Goal: Information Seeking & Learning: Learn about a topic

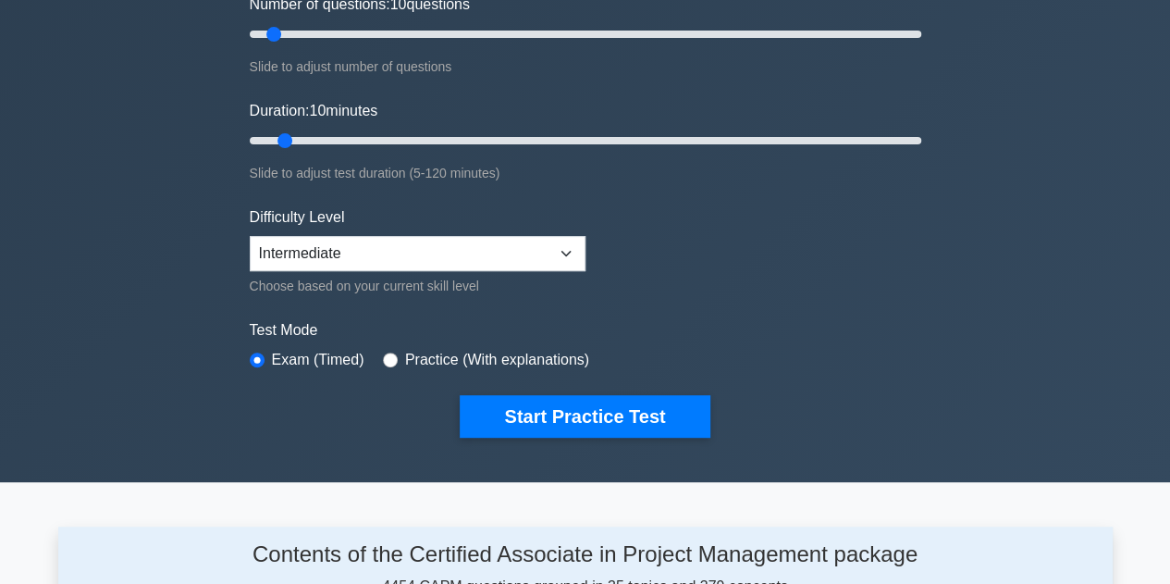
scroll to position [258, 0]
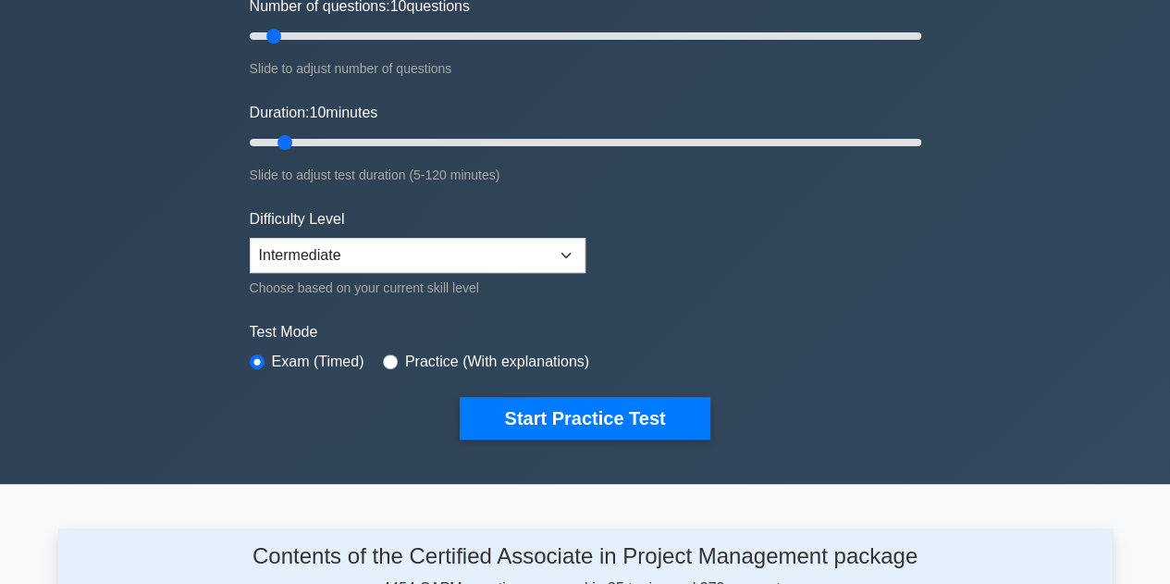
click at [566, 427] on button "Start Practice Test" at bounding box center [585, 418] width 250 height 43
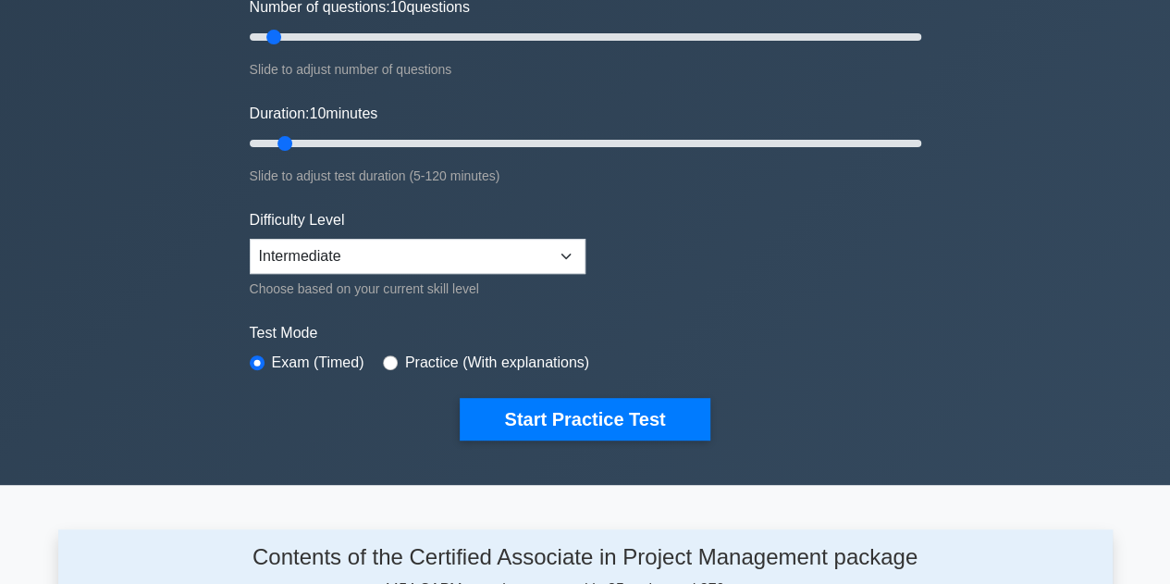
click at [557, 413] on button "Start Practice Test" at bounding box center [585, 419] width 250 height 43
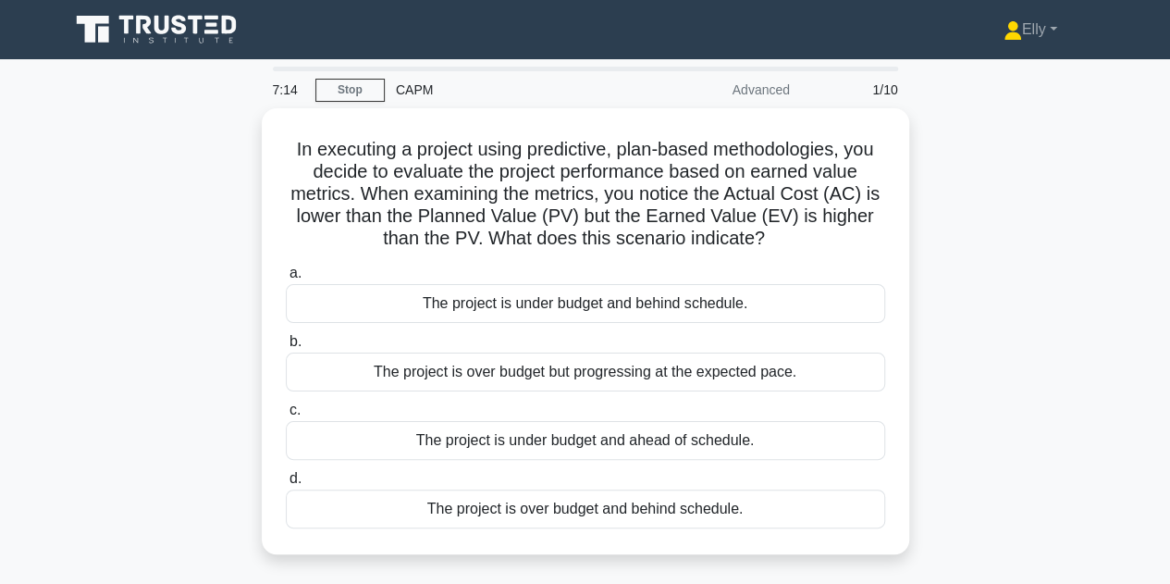
click at [806, 442] on div "The project is under budget and ahead of schedule." at bounding box center [585, 440] width 599 height 39
click at [286, 416] on input "c. The project is under budget and ahead of schedule." at bounding box center [286, 410] width 0 height 12
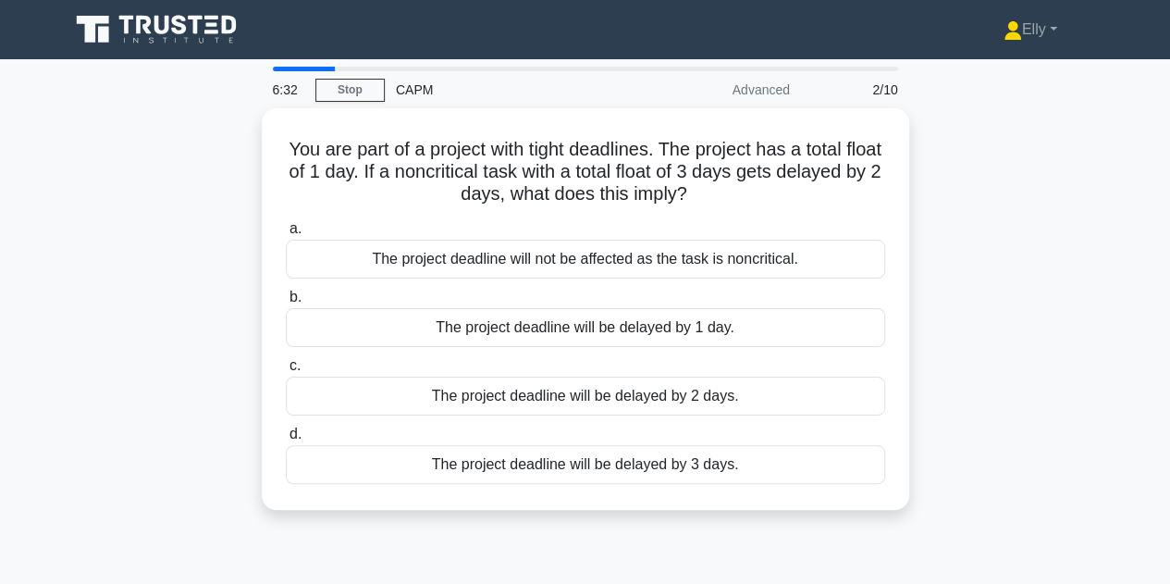
click at [735, 263] on div "The project deadline will not be affected as the task is noncritical." at bounding box center [585, 259] width 599 height 39
click at [286, 235] on input "a. The project deadline will not be affected as the task is noncritical." at bounding box center [286, 229] width 0 height 12
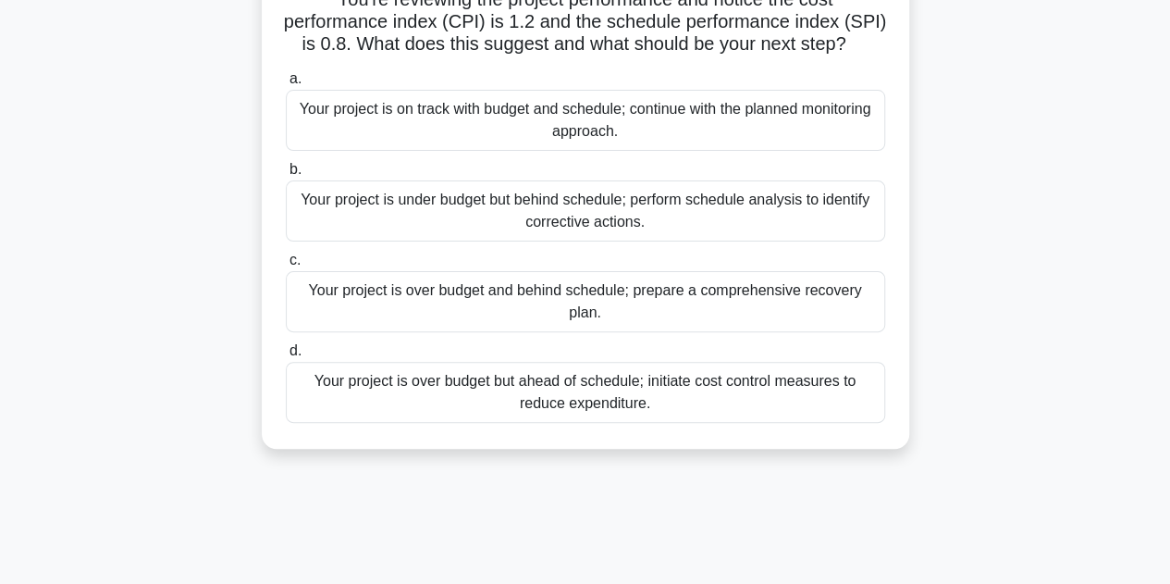
scroll to position [151, 0]
click at [653, 331] on div "Your project is over budget and behind schedule; prepare a comprehensive recove…" at bounding box center [585, 300] width 599 height 61
click at [286, 266] on input "c. Your project is over budget and behind schedule; prepare a comprehensive rec…" at bounding box center [286, 259] width 0 height 12
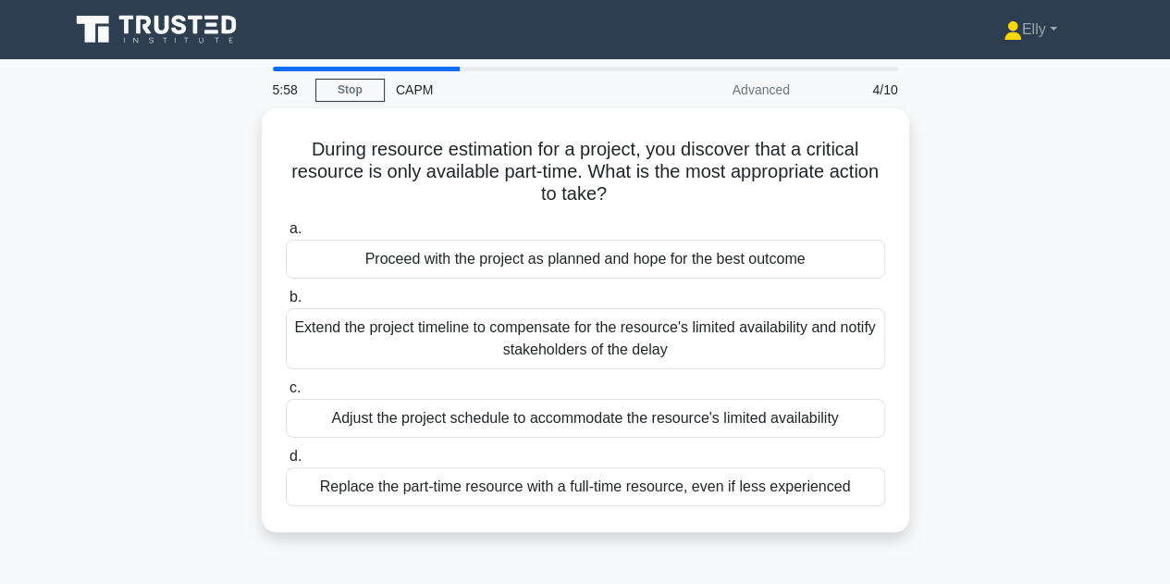
scroll to position [0, 0]
click at [812, 417] on div "Adjust the project schedule to accommodate the resource's limited availability" at bounding box center [585, 418] width 599 height 39
click at [286, 394] on input "c. Adjust the project schedule to accommodate the resource's limited availabili…" at bounding box center [286, 388] width 0 height 12
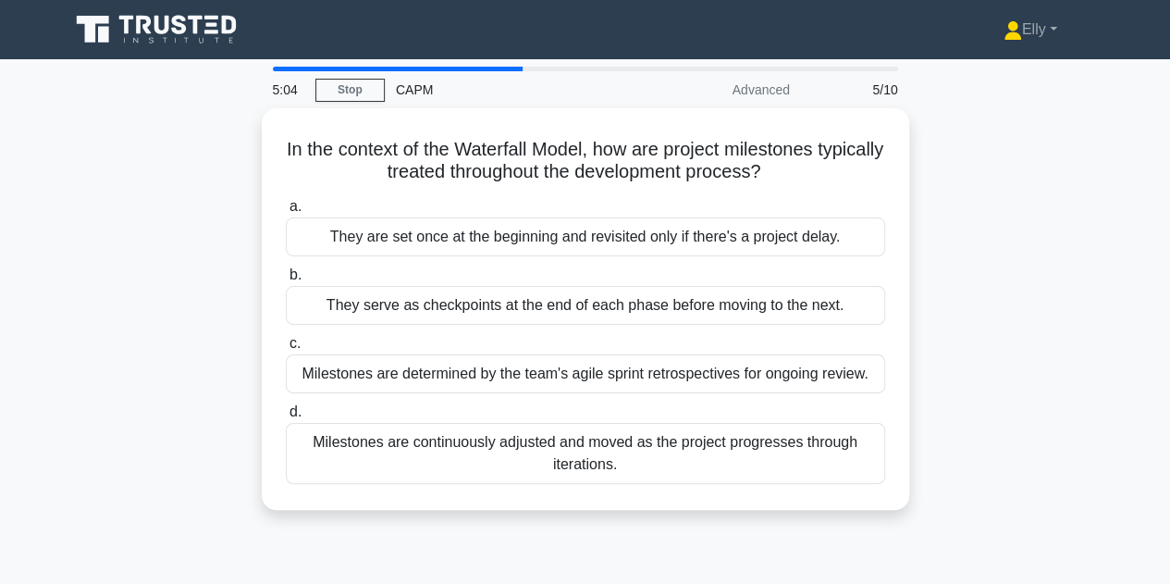
click at [821, 310] on div "They serve as checkpoints at the end of each phase before moving to the next." at bounding box center [585, 305] width 599 height 39
click at [286, 281] on input "b. They serve as checkpoints at the end of each phase before moving to the next." at bounding box center [286, 275] width 0 height 12
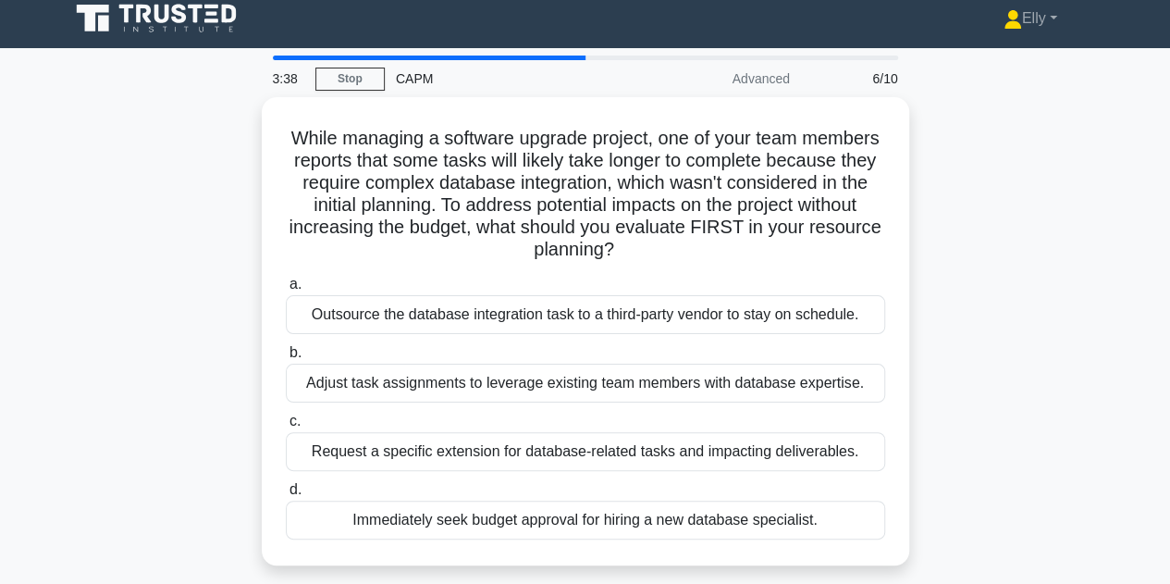
scroll to position [9, 0]
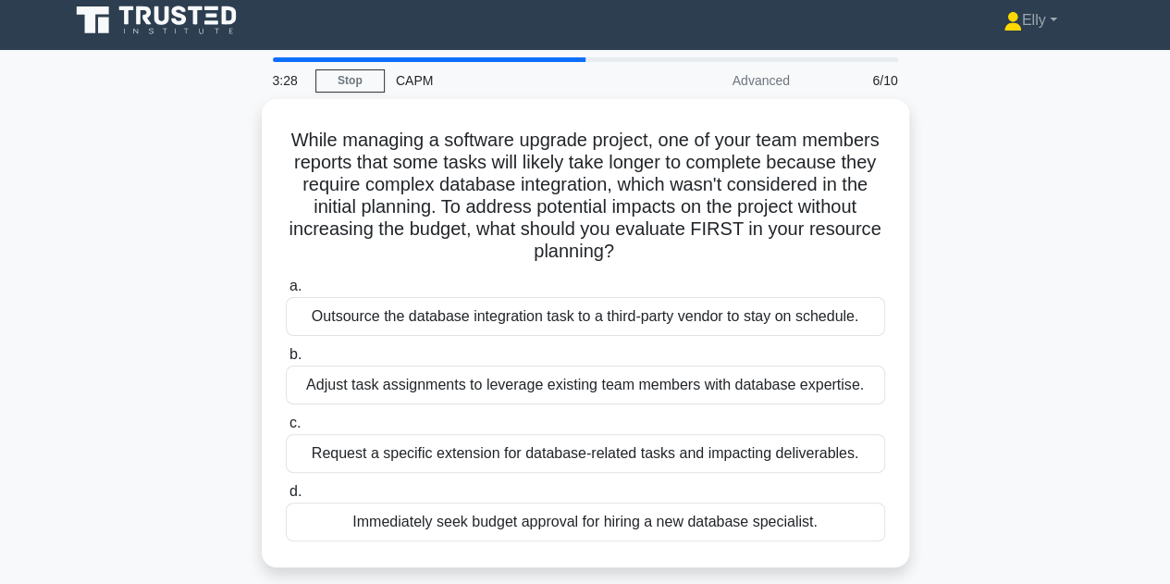
click at [339, 385] on div "Adjust task assignments to leverage existing team members with database experti…" at bounding box center [585, 384] width 599 height 39
click at [286, 361] on input "b. Adjust task assignments to leverage existing team members with database expe…" at bounding box center [286, 355] width 0 height 12
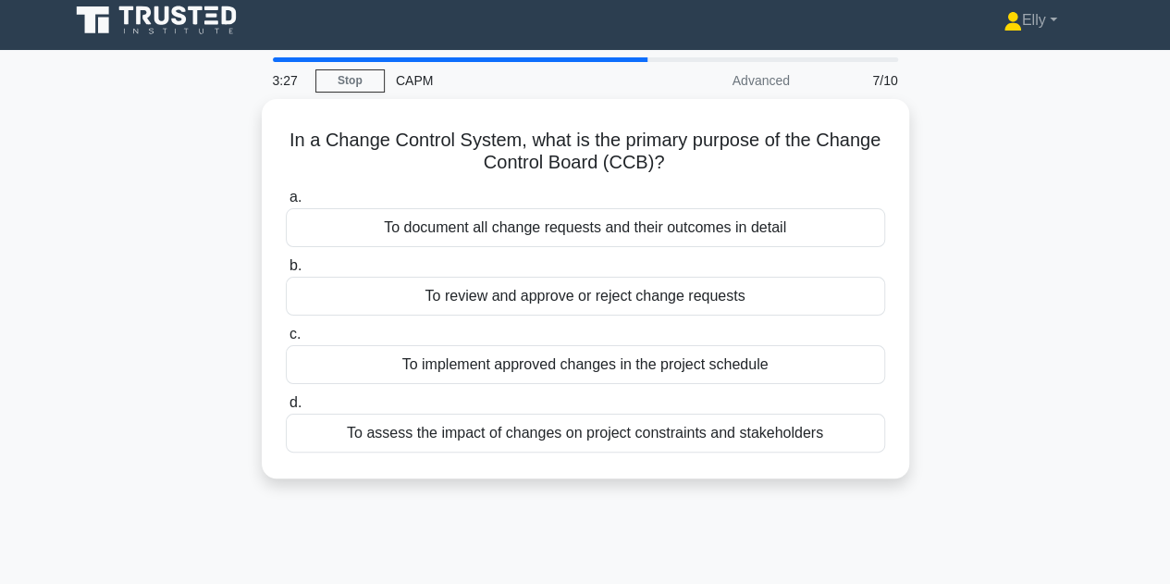
scroll to position [0, 0]
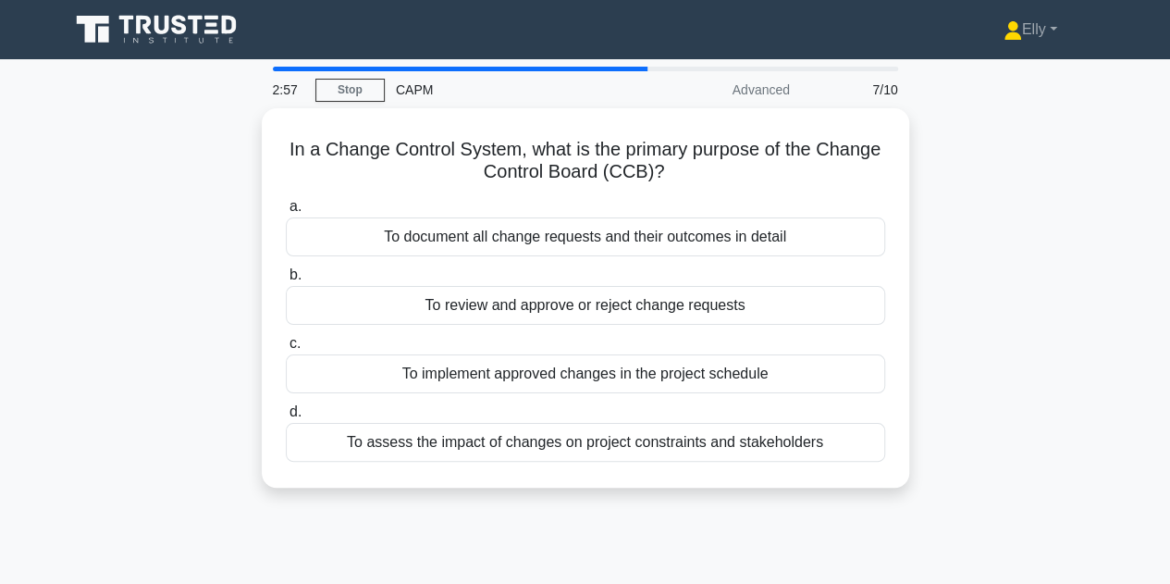
click at [751, 242] on div "To document all change requests and their outcomes in detail" at bounding box center [585, 236] width 599 height 39
click at [286, 213] on input "a. To document all change requests and their outcomes in detail" at bounding box center [286, 207] width 0 height 12
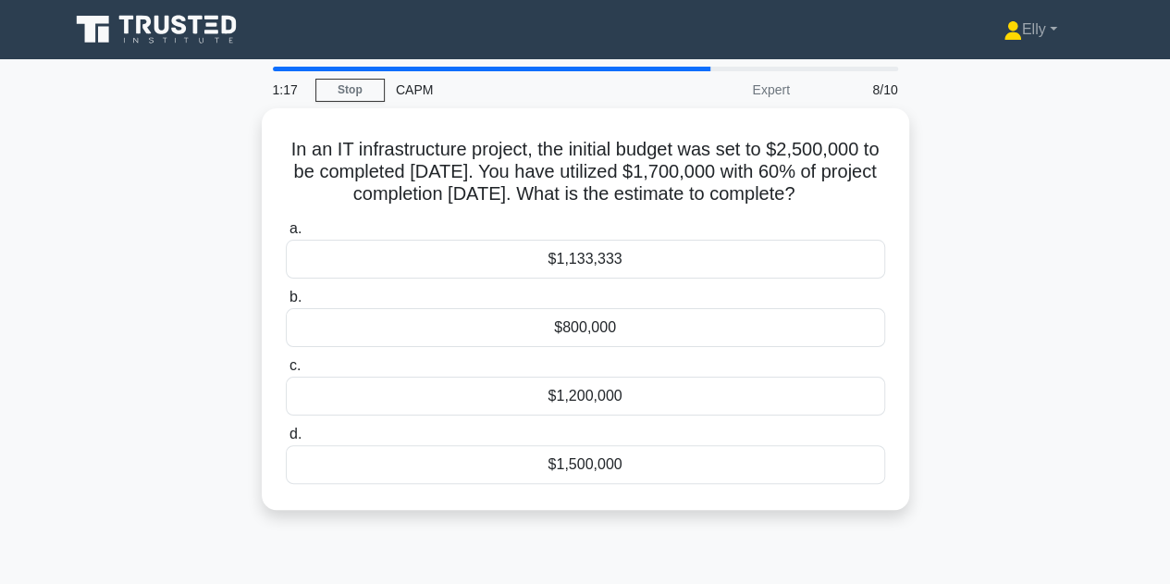
click at [641, 347] on div "$800,000" at bounding box center [585, 327] width 599 height 39
click at [286, 303] on input "b. $800,000" at bounding box center [286, 297] width 0 height 12
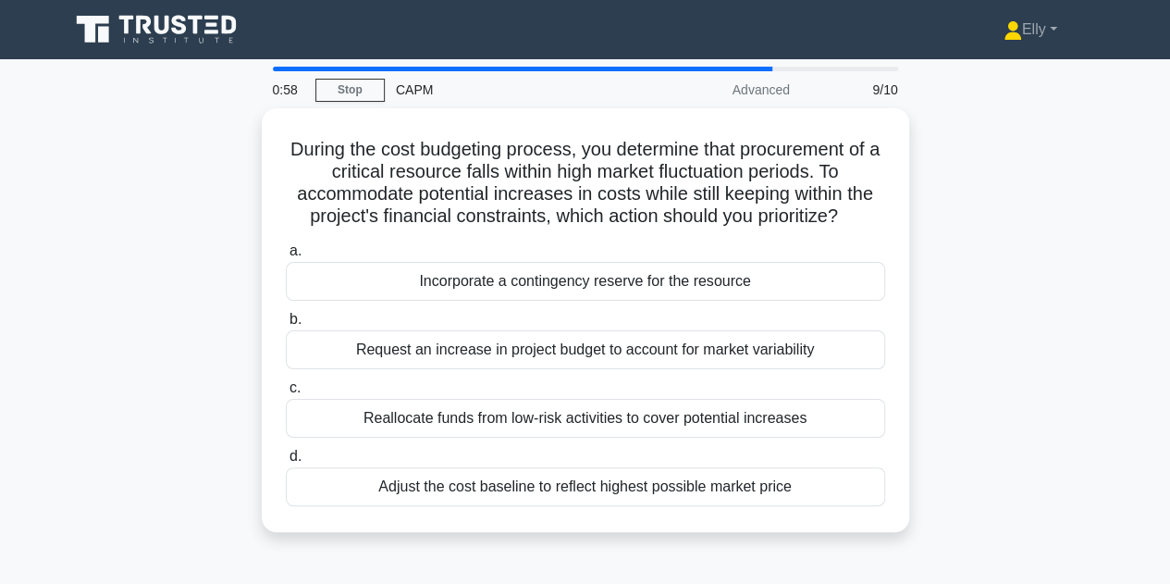
click at [795, 503] on div "Adjust the cost baseline to reflect highest possible market price" at bounding box center [585, 486] width 599 height 39
click at [286, 463] on input "d. Adjust the cost baseline to reflect highest possible market price" at bounding box center [286, 457] width 0 height 12
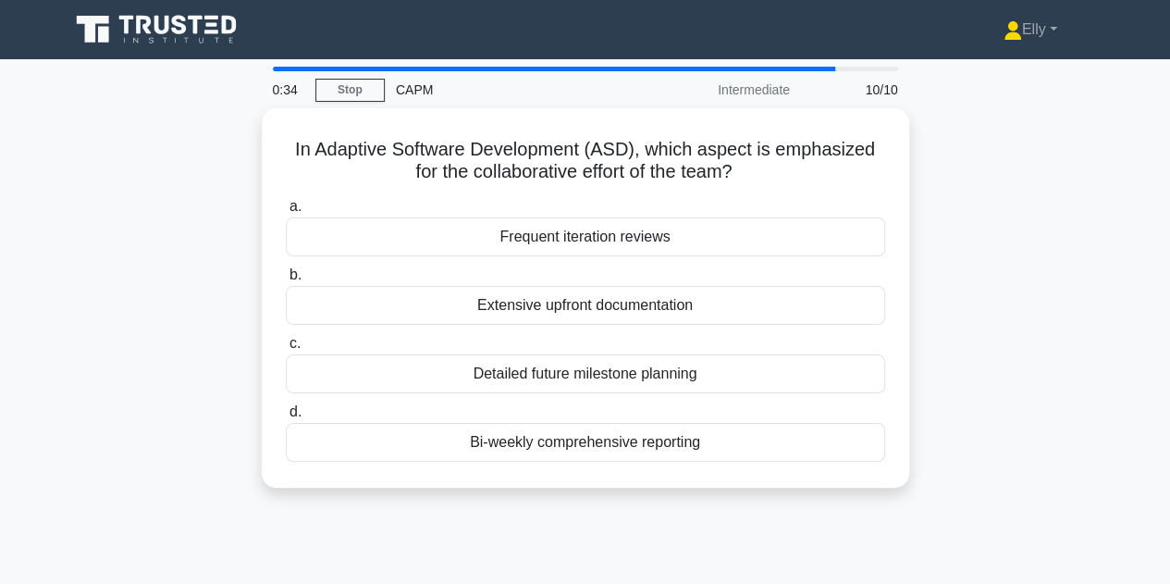
click at [598, 442] on div "Bi-weekly comprehensive reporting" at bounding box center [585, 442] width 599 height 39
click at [286, 418] on input "d. Bi-weekly comprehensive reporting" at bounding box center [286, 412] width 0 height 12
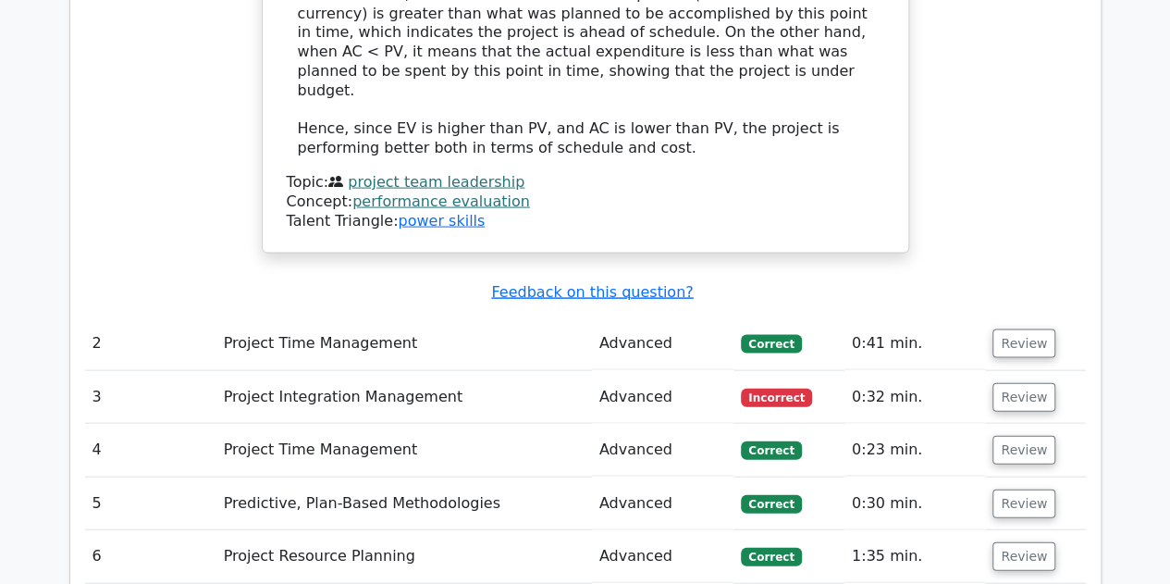
scroll to position [1829, 0]
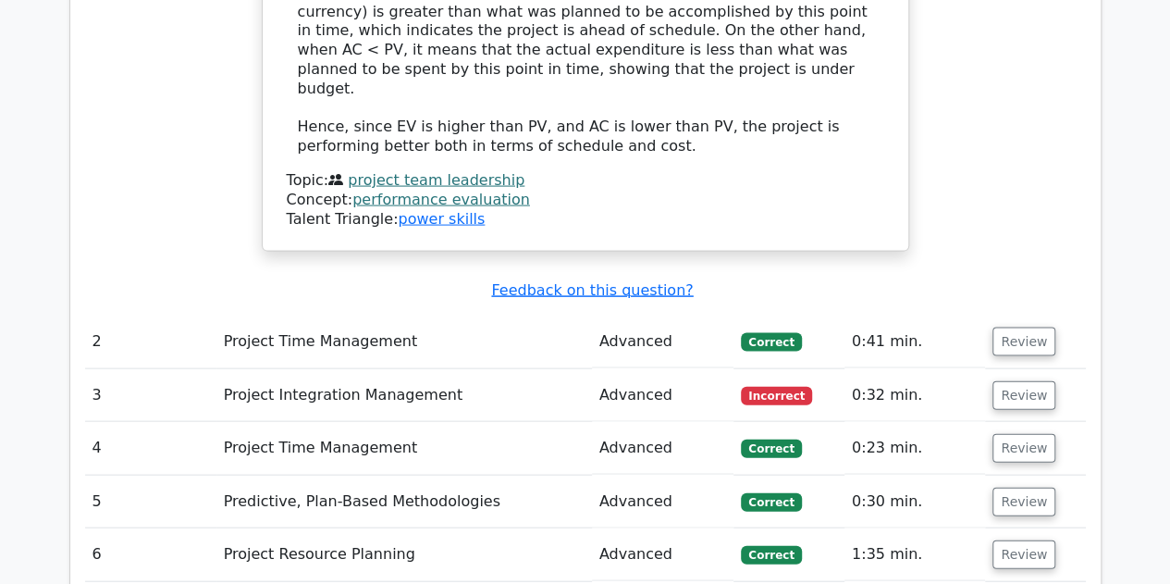
click at [1022, 381] on button "Review" at bounding box center [1024, 395] width 63 height 29
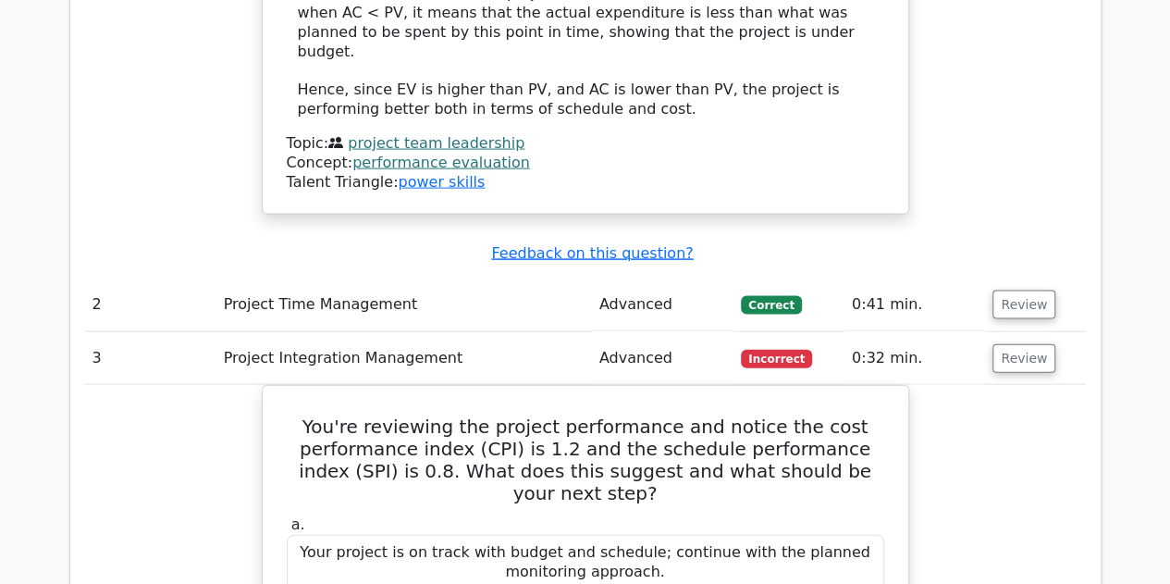
scroll to position [1867, 0]
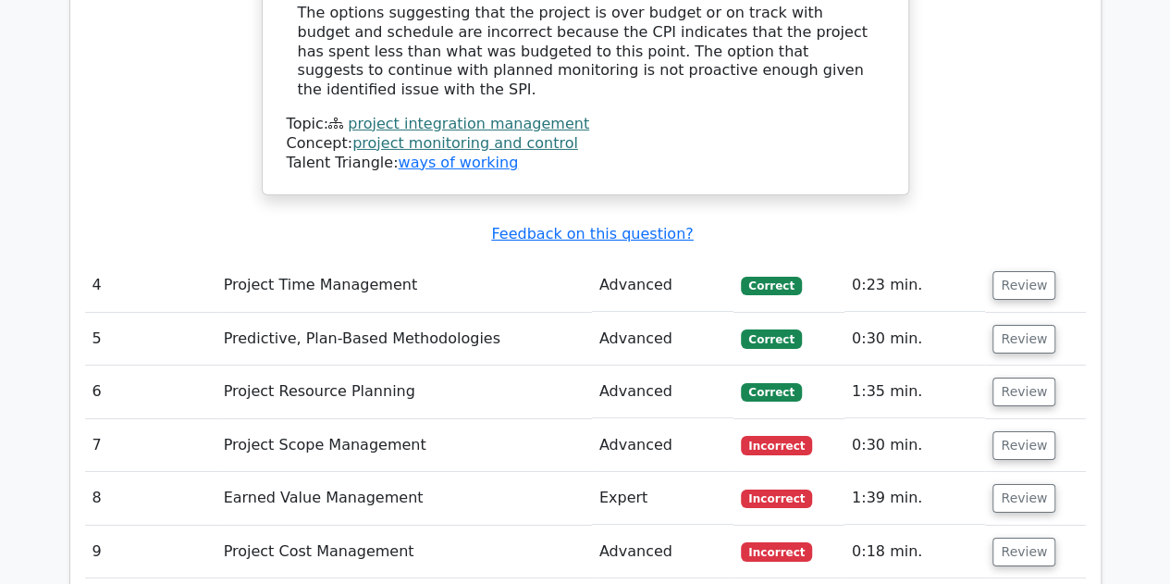
scroll to position [3092, 0]
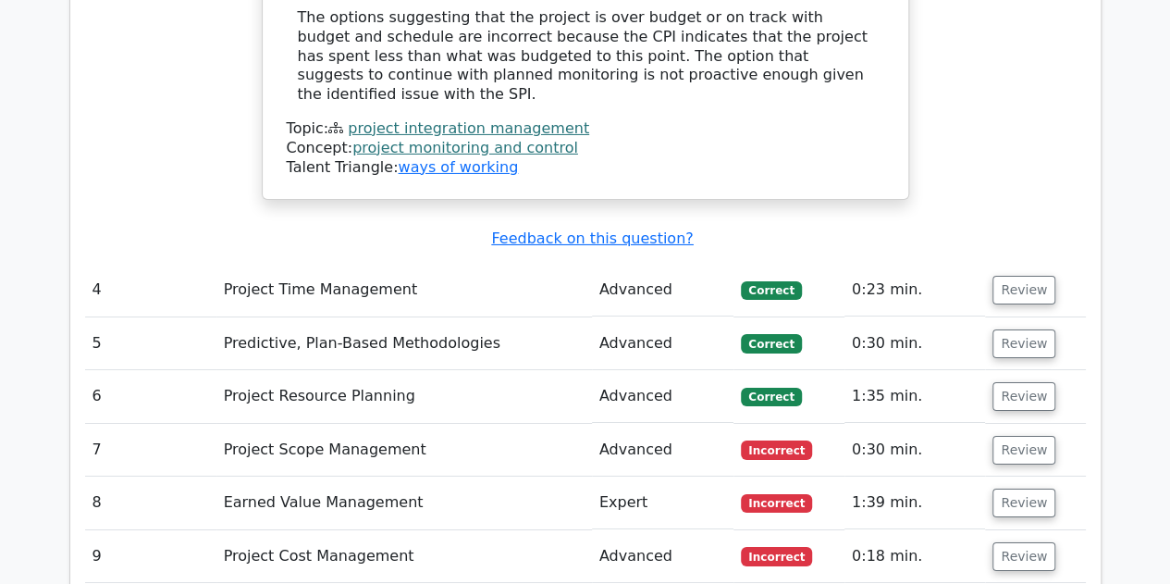
click at [1016, 436] on button "Review" at bounding box center [1024, 450] width 63 height 29
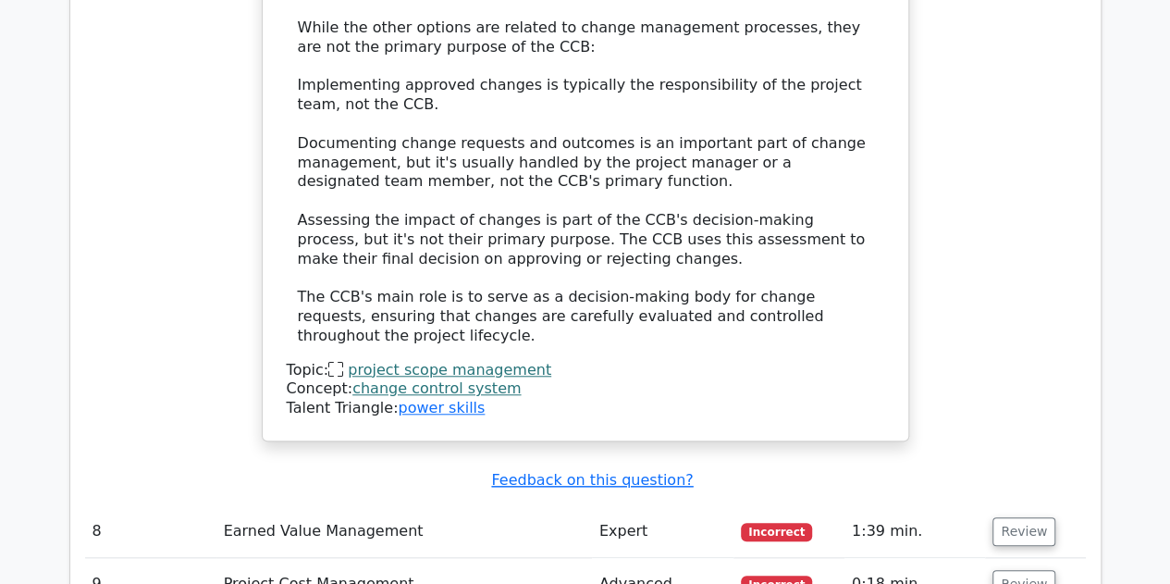
scroll to position [4147, 0]
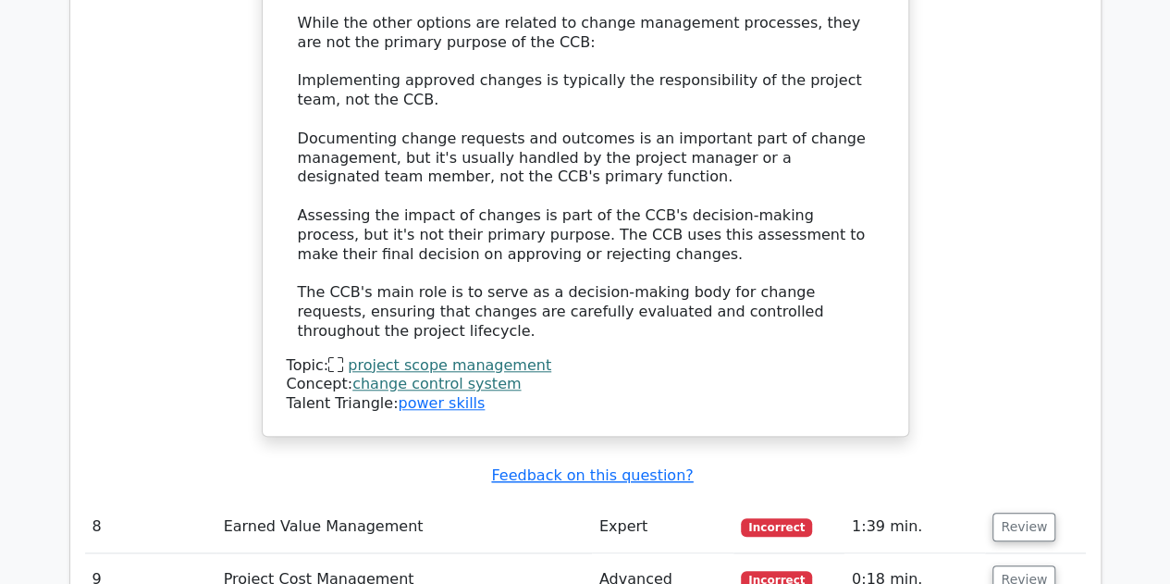
click at [1019, 513] on button "Review" at bounding box center [1024, 527] width 63 height 29
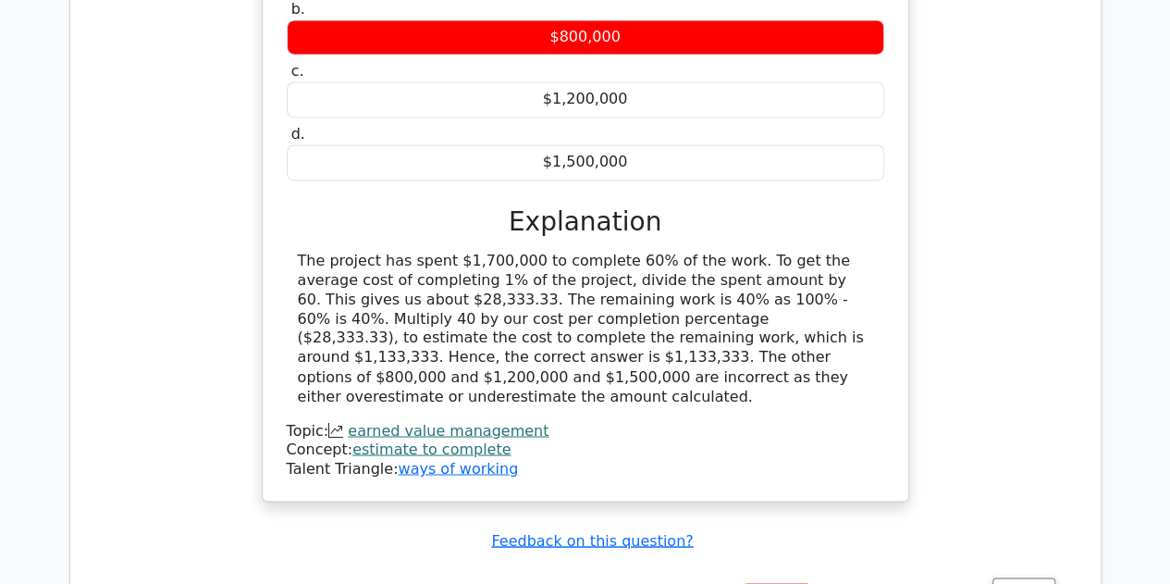
scroll to position [4896, 0]
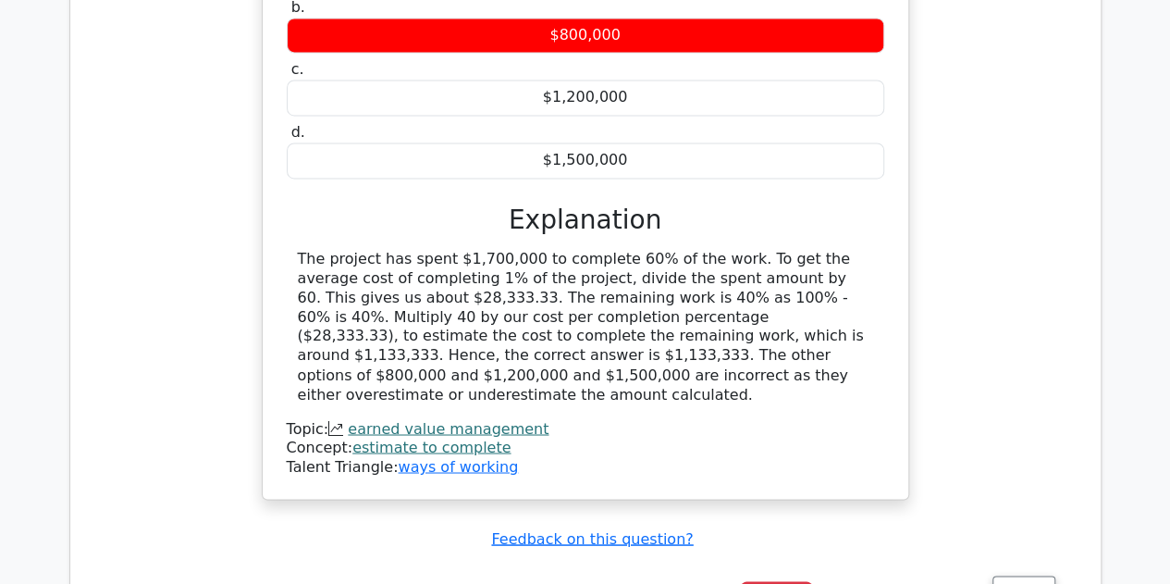
click at [1014, 575] on button "Review" at bounding box center [1024, 589] width 63 height 29
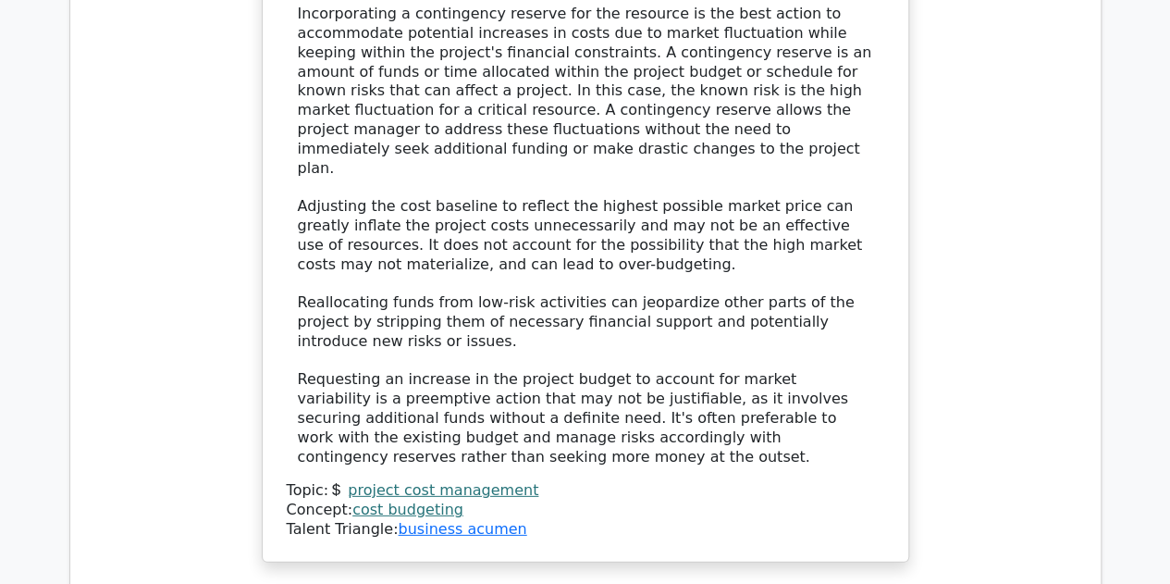
scroll to position [5979, 0]
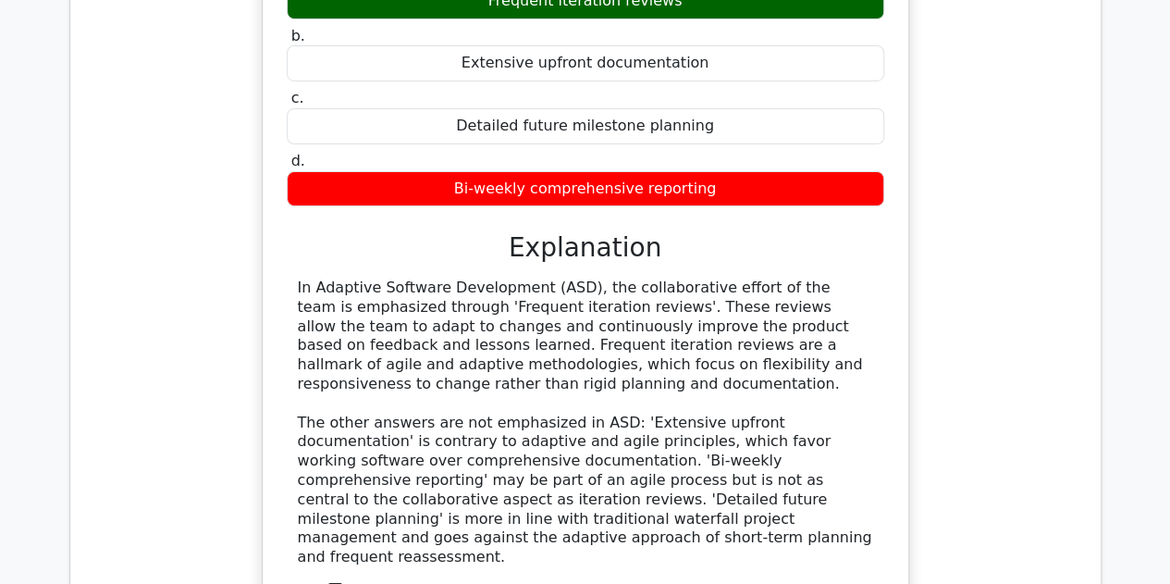
scroll to position [7001, 0]
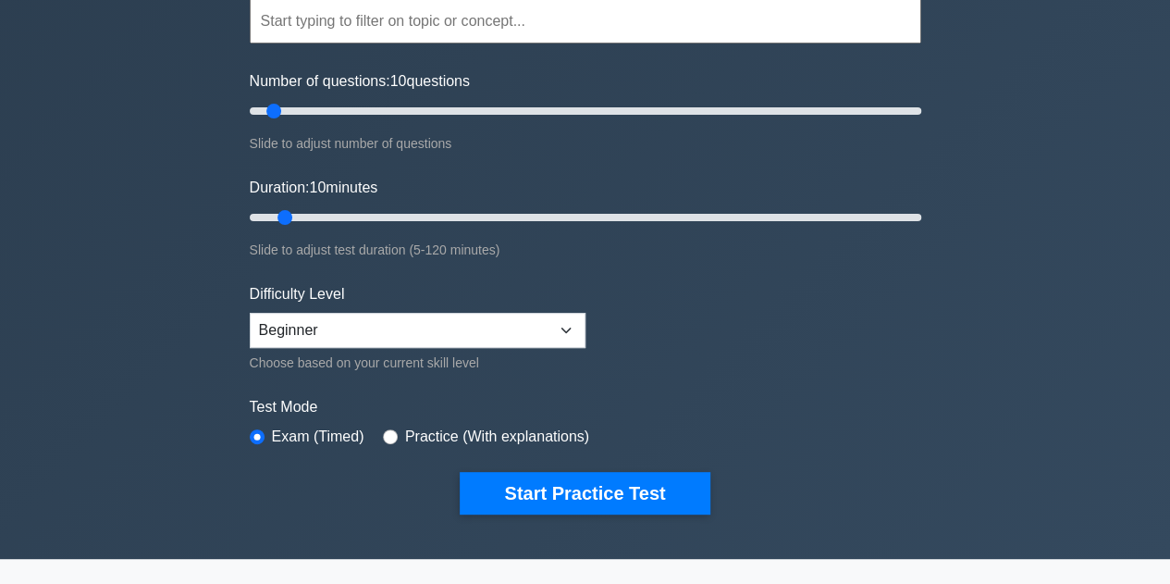
scroll to position [192, 0]
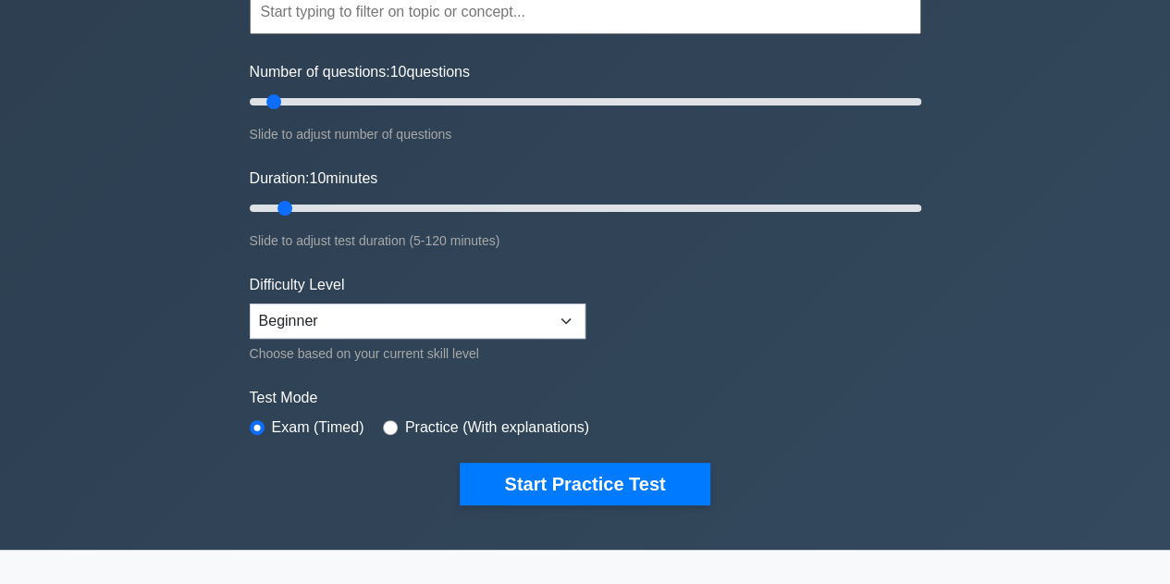
click at [587, 481] on button "Start Practice Test" at bounding box center [585, 484] width 250 height 43
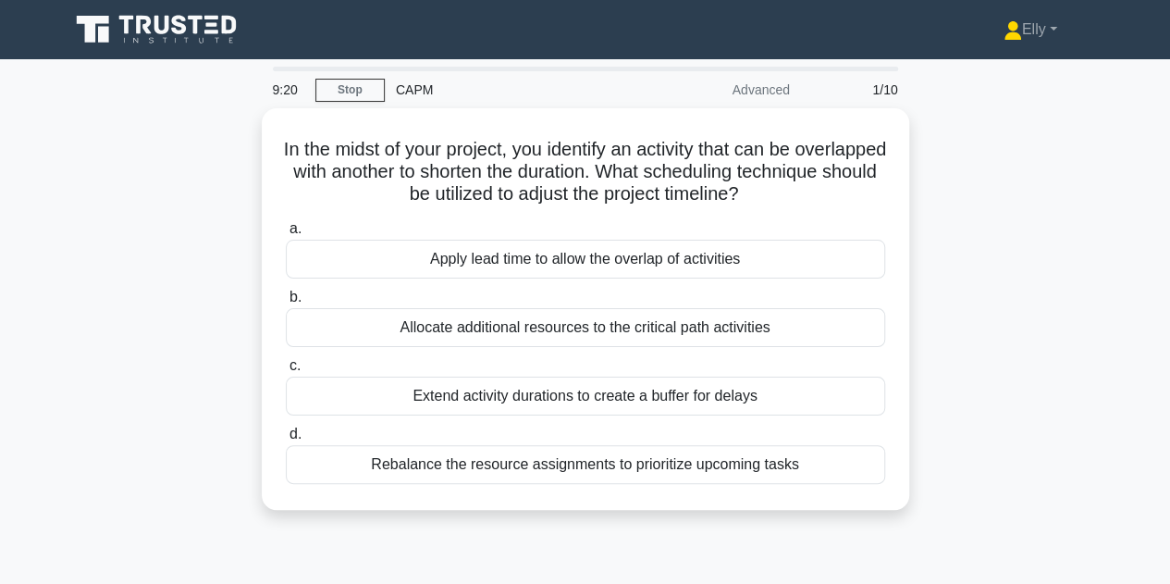
click at [339, 324] on div "Allocate additional resources to the critical path activities" at bounding box center [585, 327] width 599 height 39
click at [286, 303] on input "b. Allocate additional resources to the critical path activities" at bounding box center [286, 297] width 0 height 12
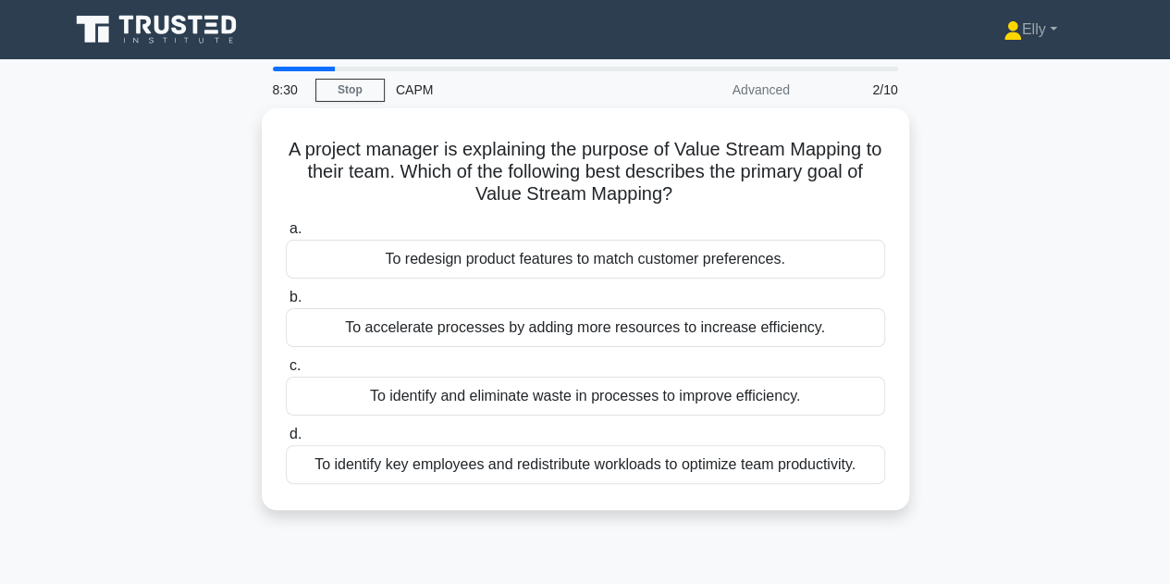
click at [459, 405] on div "To identify and eliminate waste in processes to improve efficiency." at bounding box center [585, 396] width 599 height 39
click at [286, 372] on input "c. To identify and eliminate waste in processes to improve efficiency." at bounding box center [286, 366] width 0 height 12
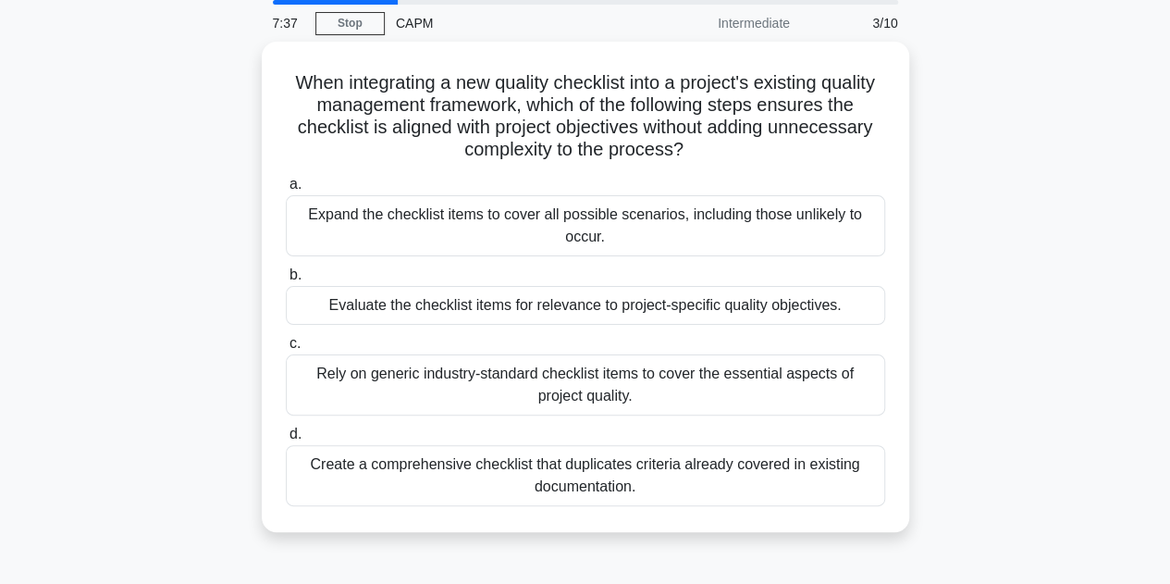
scroll to position [76, 0]
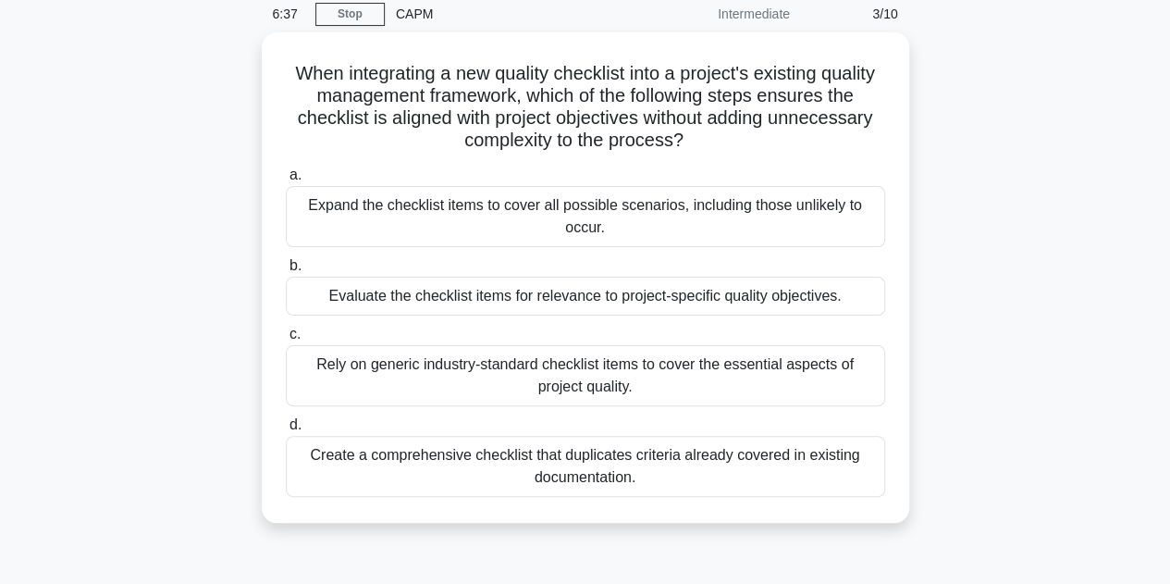
click at [789, 307] on div "Evaluate the checklist items for relevance to project-specific quality objectiv…" at bounding box center [585, 296] width 599 height 39
click at [286, 272] on input "b. Evaluate the checklist items for relevance to project-specific quality objec…" at bounding box center [286, 266] width 0 height 12
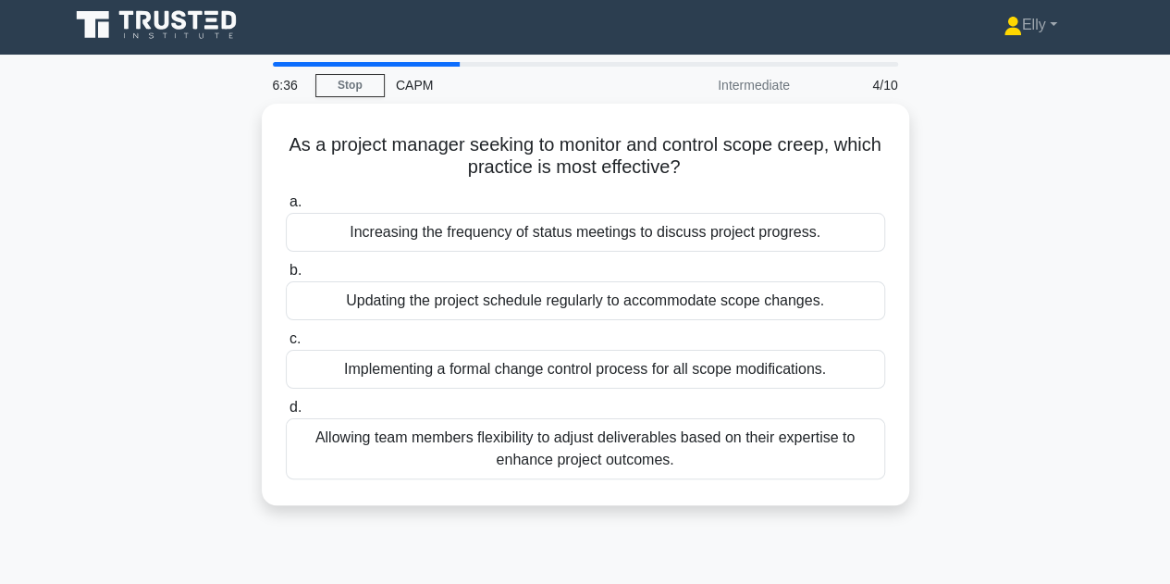
scroll to position [0, 0]
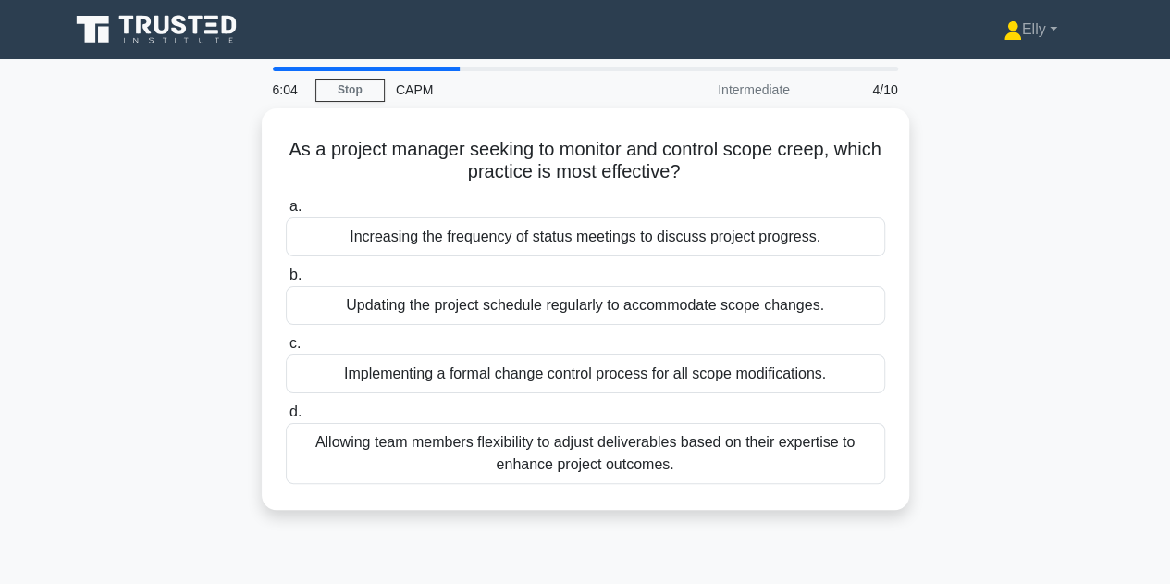
click at [843, 371] on div "Implementing a formal change control process for all scope modifications." at bounding box center [585, 373] width 599 height 39
click at [286, 350] on input "c. Implementing a formal change control process for all scope modifications." at bounding box center [286, 344] width 0 height 12
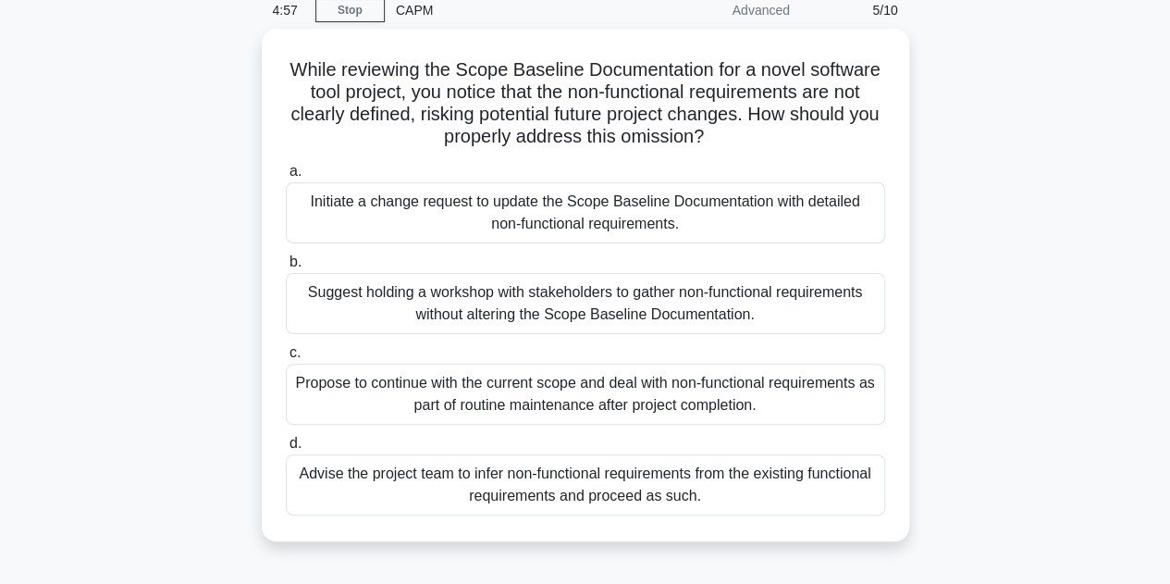
scroll to position [78, 0]
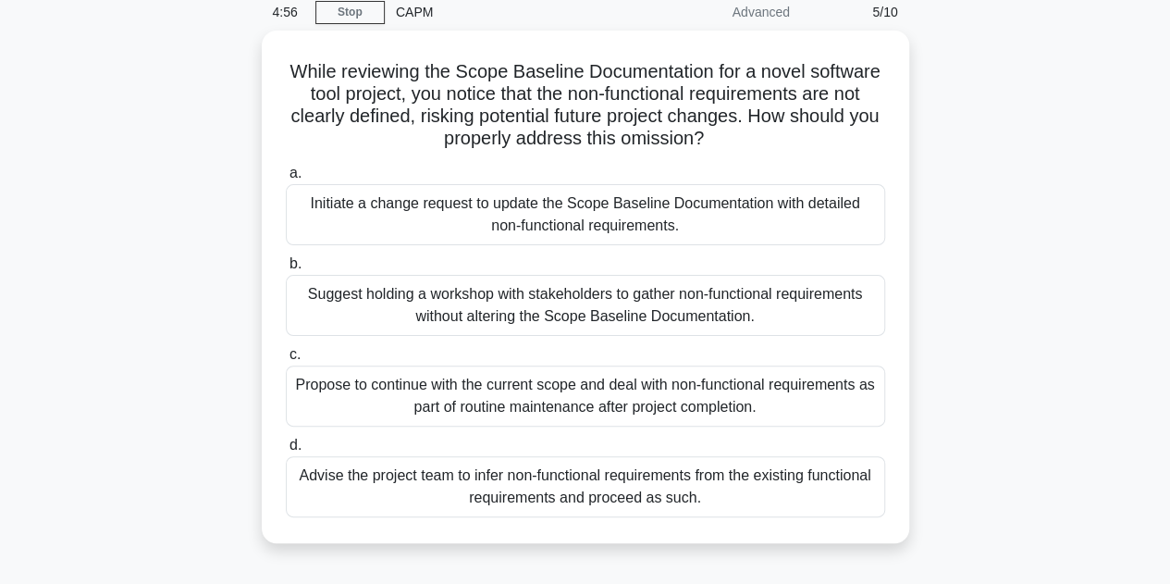
click at [479, 209] on div "Initiate a change request to update the Scope Baseline Documentation with detai…" at bounding box center [585, 214] width 599 height 61
click at [286, 179] on input "a. Initiate a change request to update the Scope Baseline Documentation with de…" at bounding box center [286, 173] width 0 height 12
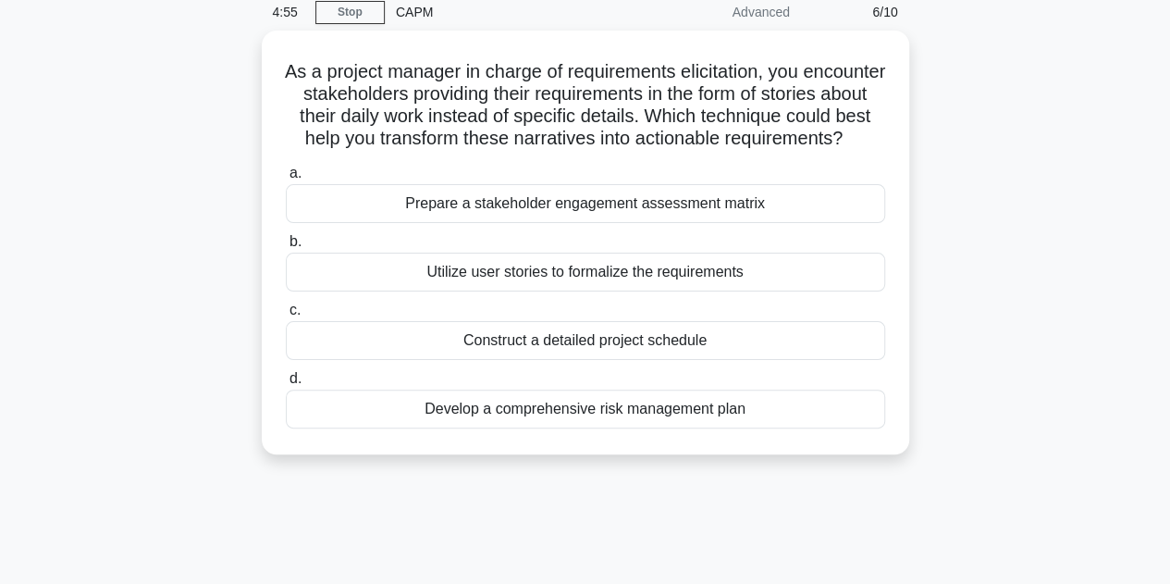
scroll to position [0, 0]
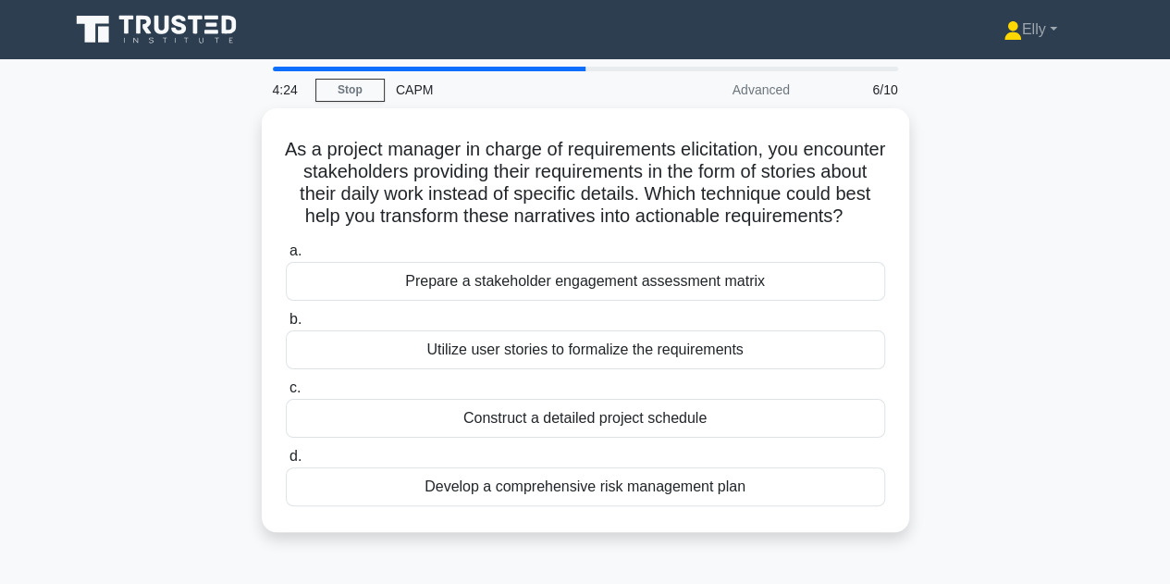
click at [433, 301] on div "Prepare a stakeholder engagement assessment matrix" at bounding box center [585, 281] width 599 height 39
click at [286, 257] on input "a. Prepare a stakeholder engagement assessment matrix" at bounding box center [286, 251] width 0 height 12
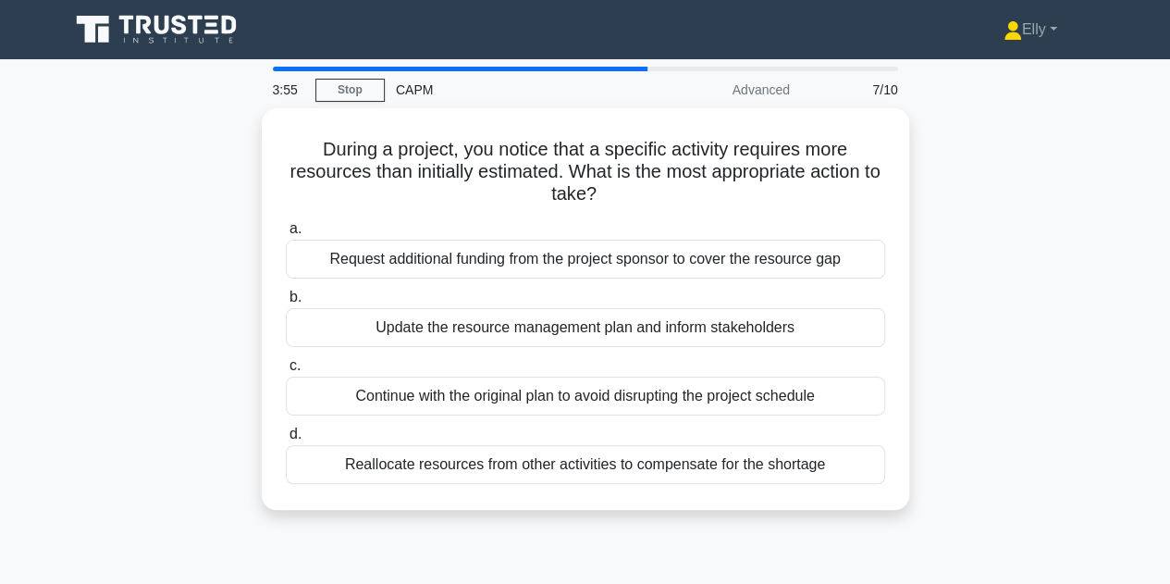
click at [336, 331] on div "Update the resource management plan and inform stakeholders" at bounding box center [585, 327] width 599 height 39
click at [286, 303] on input "b. Update the resource management plan and inform stakeholders" at bounding box center [286, 297] width 0 height 12
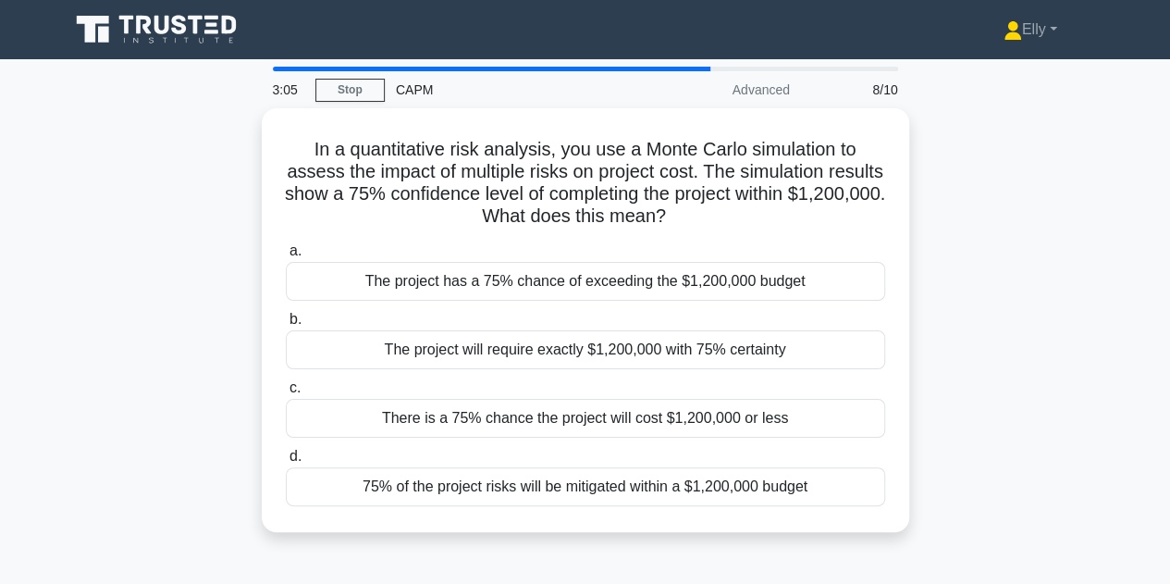
click at [411, 418] on div "There is a 75% chance the project will cost $1,200,000 or less" at bounding box center [585, 418] width 599 height 39
click at [286, 394] on input "c. There is a 75% chance the project will cost $1,200,000 or less" at bounding box center [286, 388] width 0 height 12
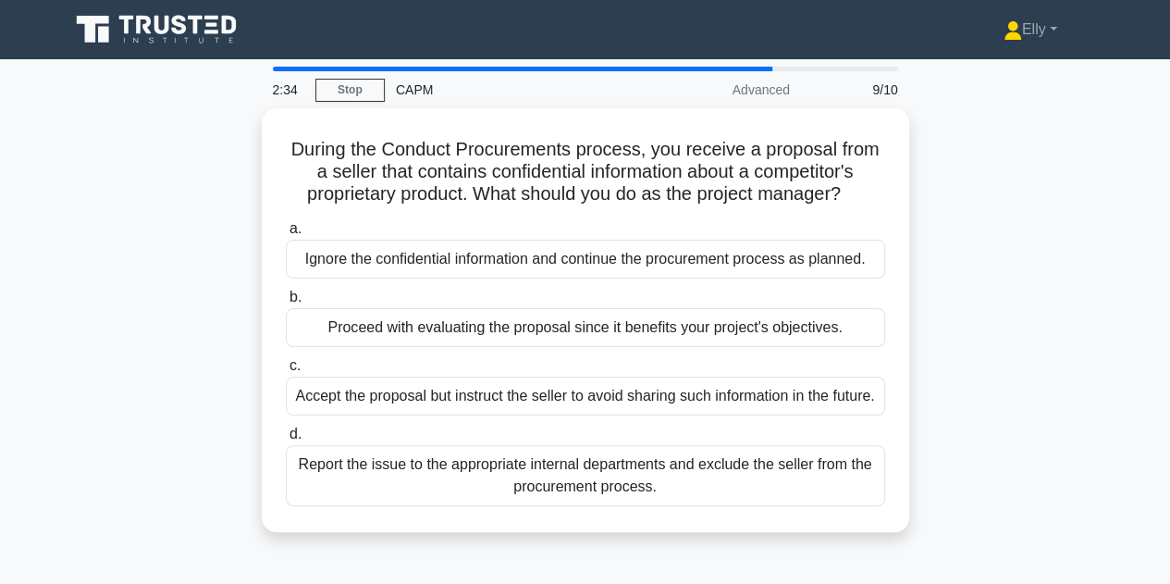
click at [406, 499] on div "Report the issue to the appropriate internal departments and exclude the seller…" at bounding box center [585, 475] width 599 height 61
click at [286, 440] on input "d. Report the issue to the appropriate internal departments and exclude the sel…" at bounding box center [286, 434] width 0 height 12
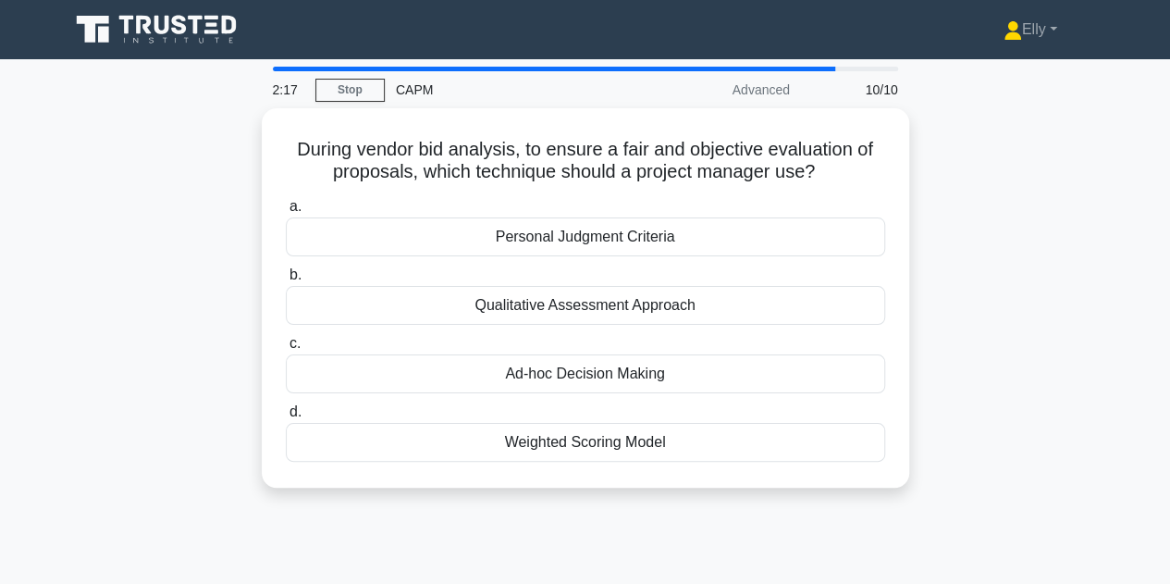
click at [389, 443] on div "Weighted Scoring Model" at bounding box center [585, 442] width 599 height 39
click at [286, 418] on input "d. Weighted Scoring Model" at bounding box center [286, 412] width 0 height 12
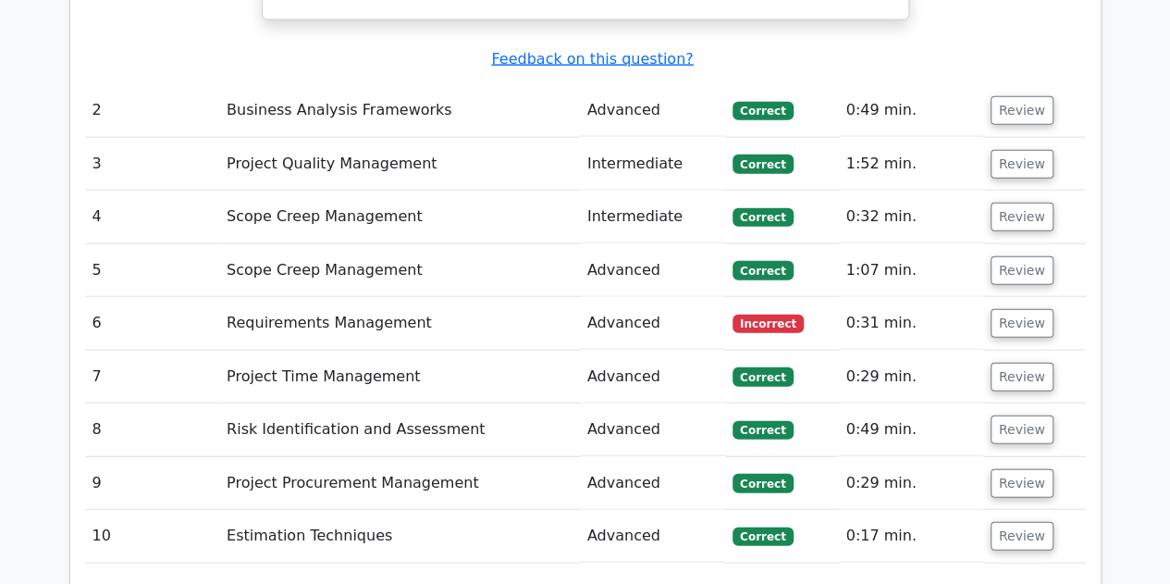
scroll to position [2135, 0]
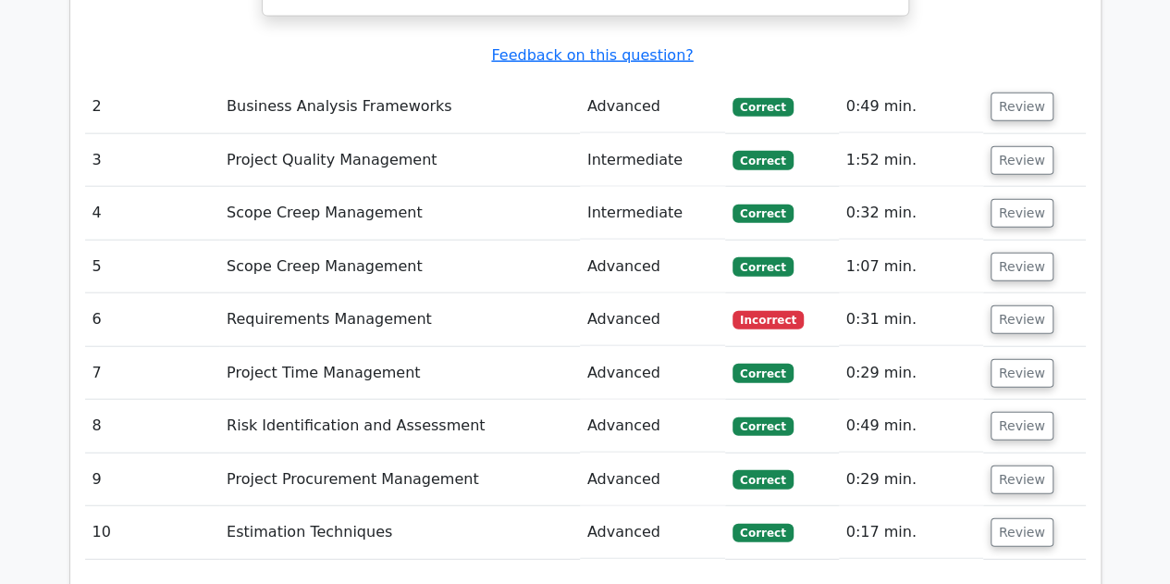
click at [1013, 305] on button "Review" at bounding box center [1022, 319] width 63 height 29
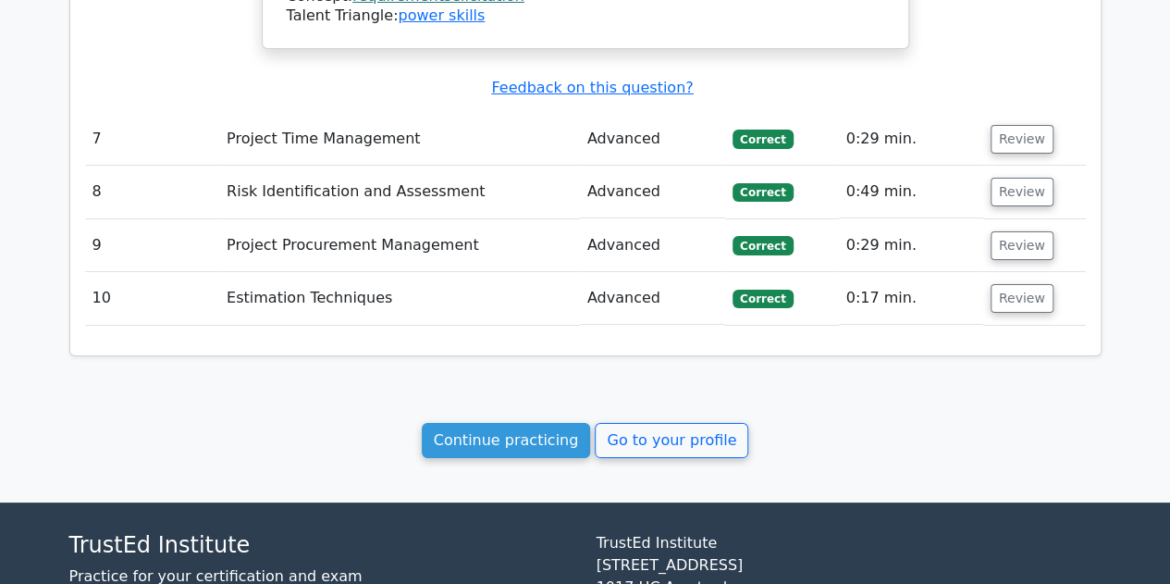
scroll to position [3377, 0]
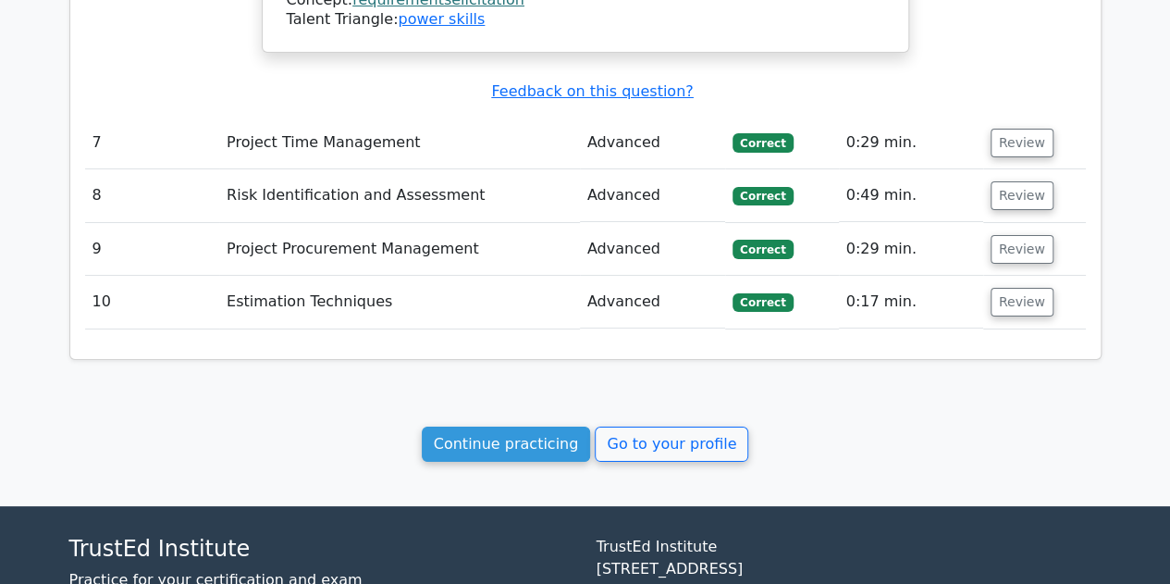
click at [487, 426] on link "Continue practicing" at bounding box center [506, 443] width 169 height 35
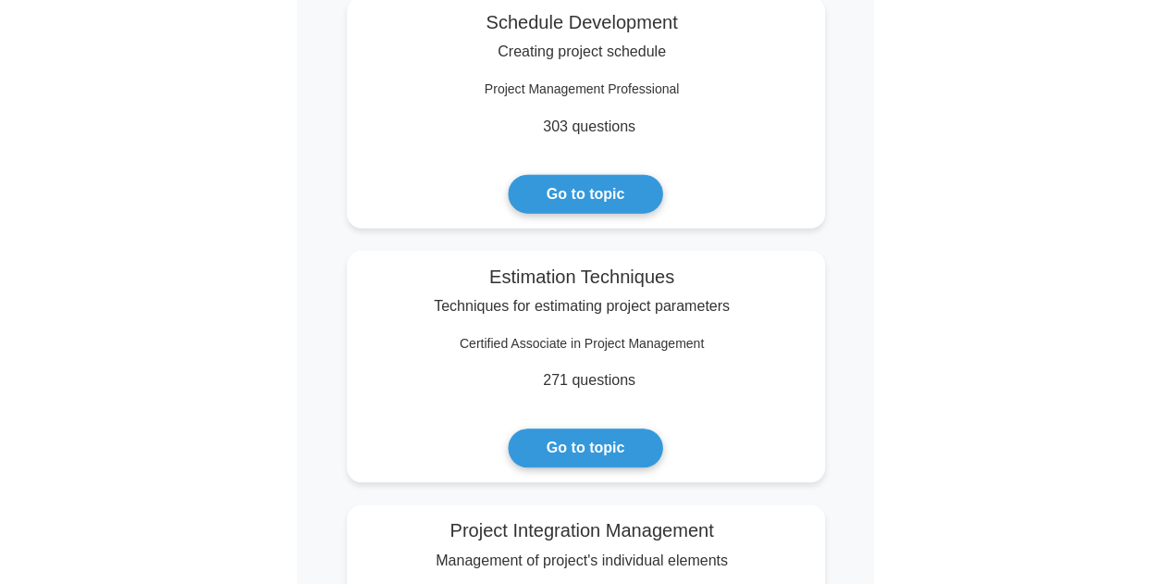
scroll to position [1848, 0]
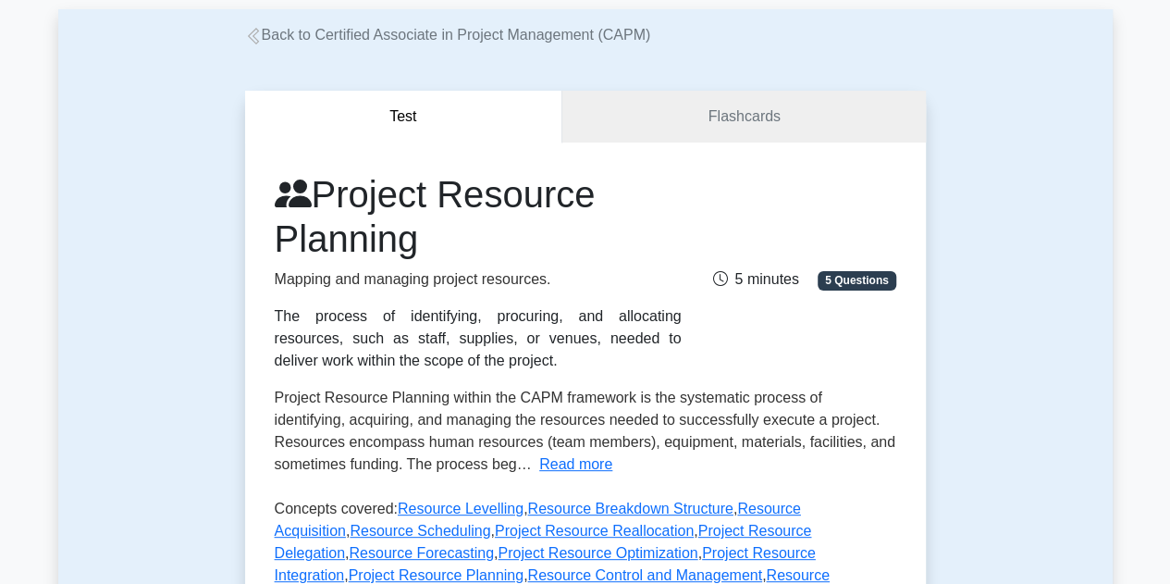
scroll to position [91, 0]
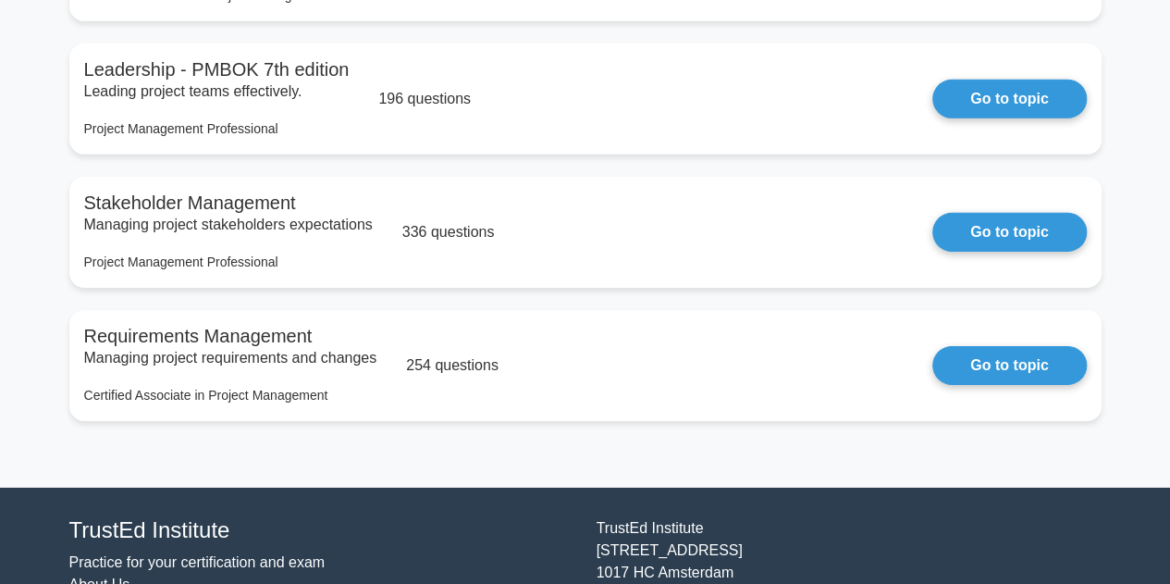
scroll to position [2870, 0]
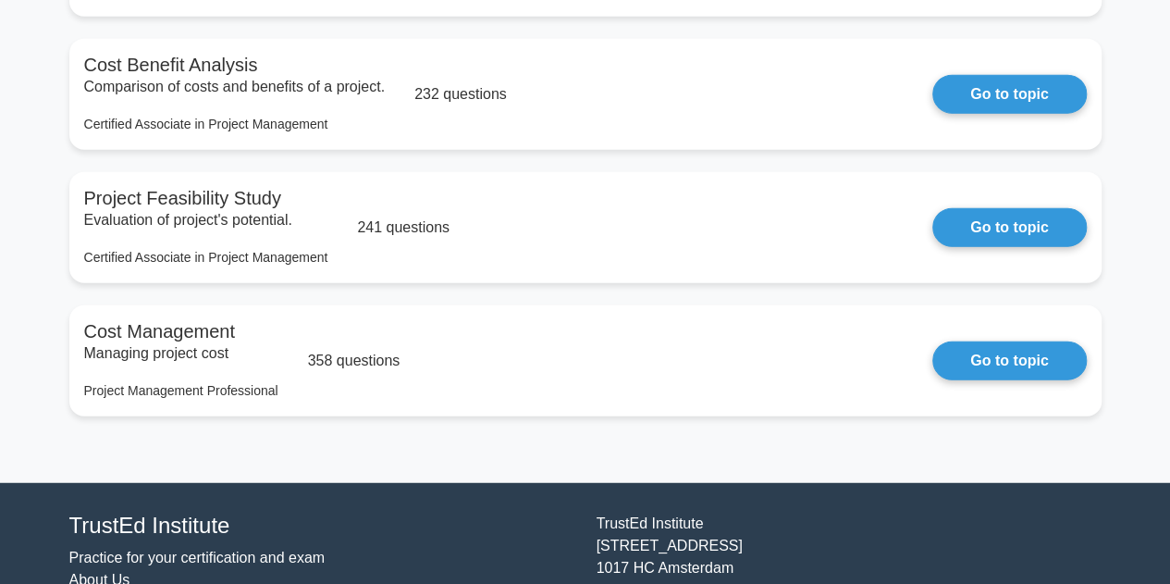
scroll to position [2190, 0]
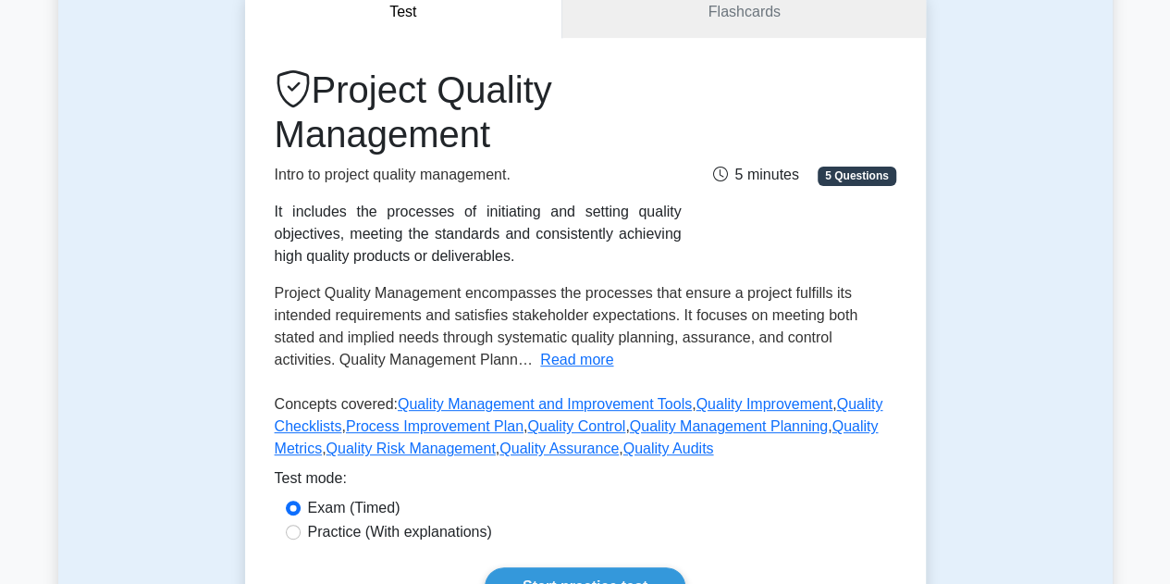
scroll to position [215, 0]
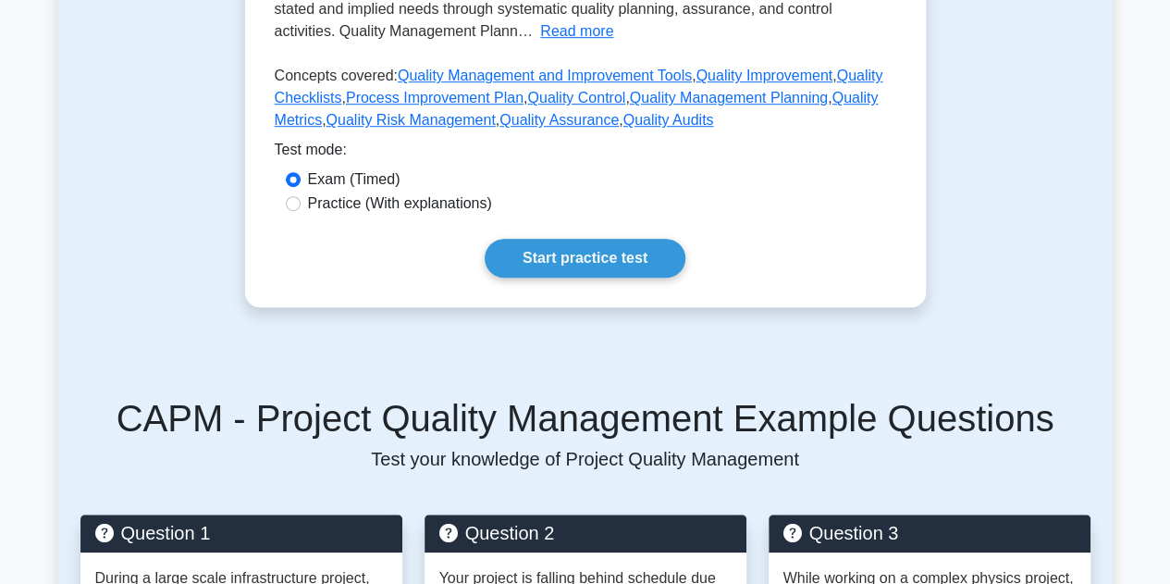
click at [161, 448] on p "Test your knowledge of Project Quality Management" at bounding box center [585, 459] width 1010 height 22
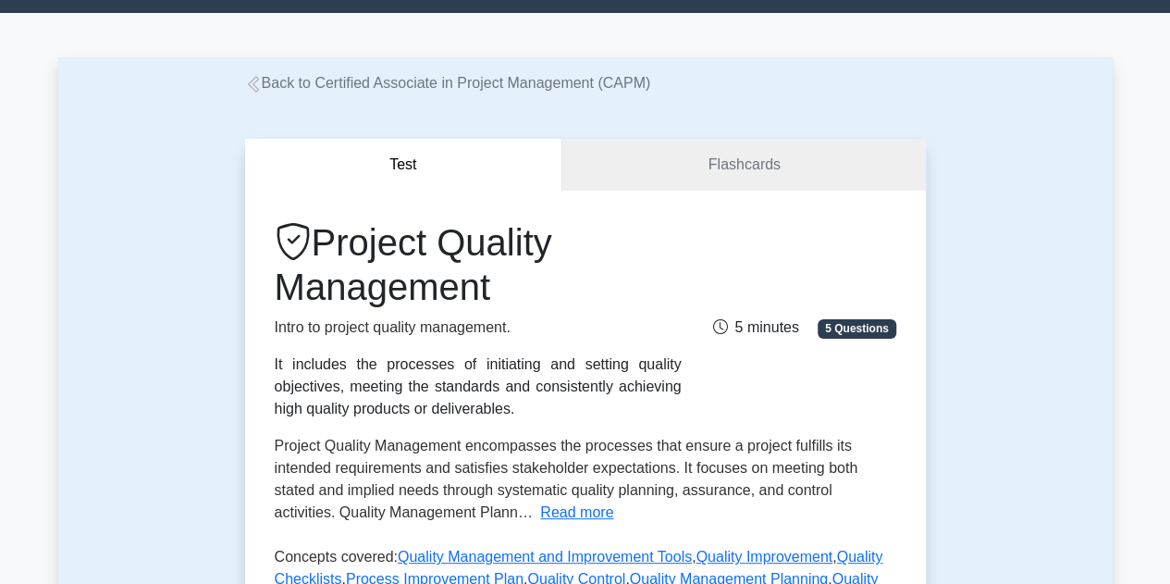
scroll to position [0, 0]
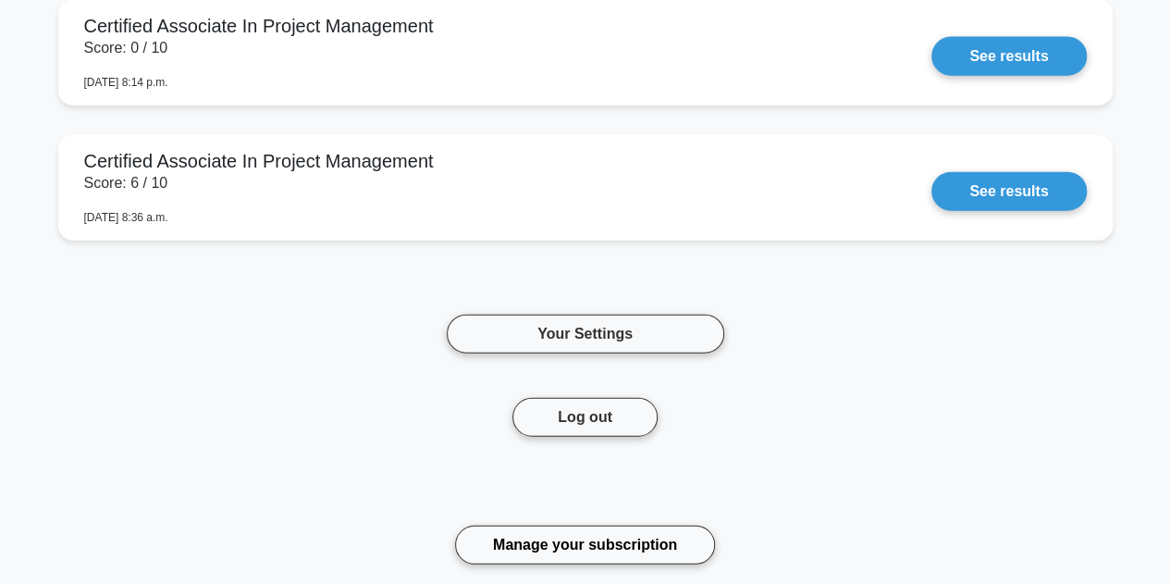
scroll to position [2148, 0]
click at [565, 330] on link "Your Settings" at bounding box center [586, 334] width 278 height 39
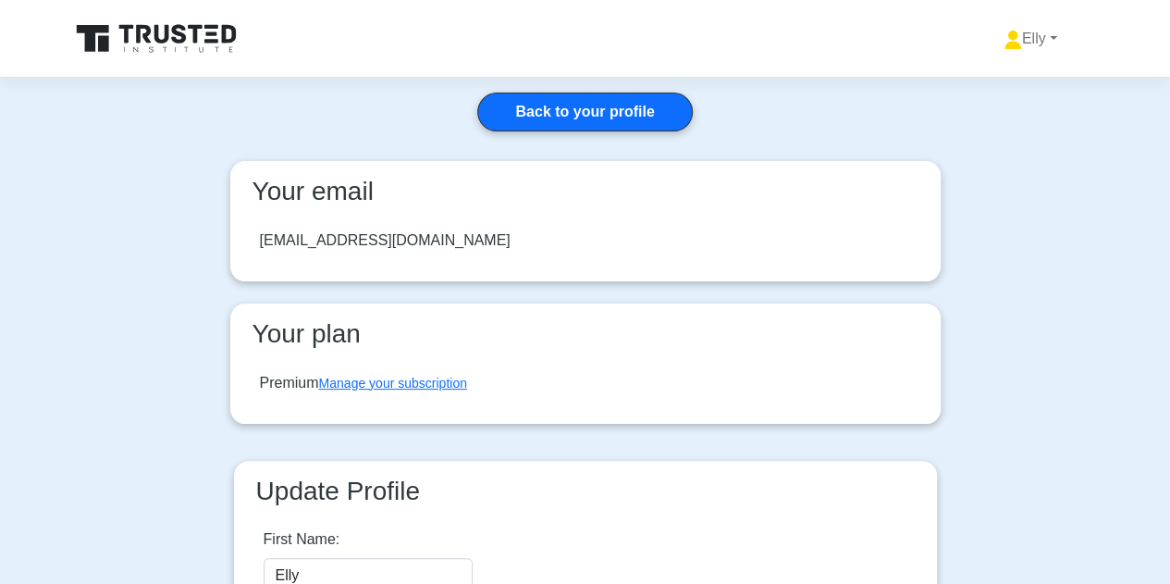
click at [552, 106] on link "Back to your profile" at bounding box center [584, 112] width 215 height 39
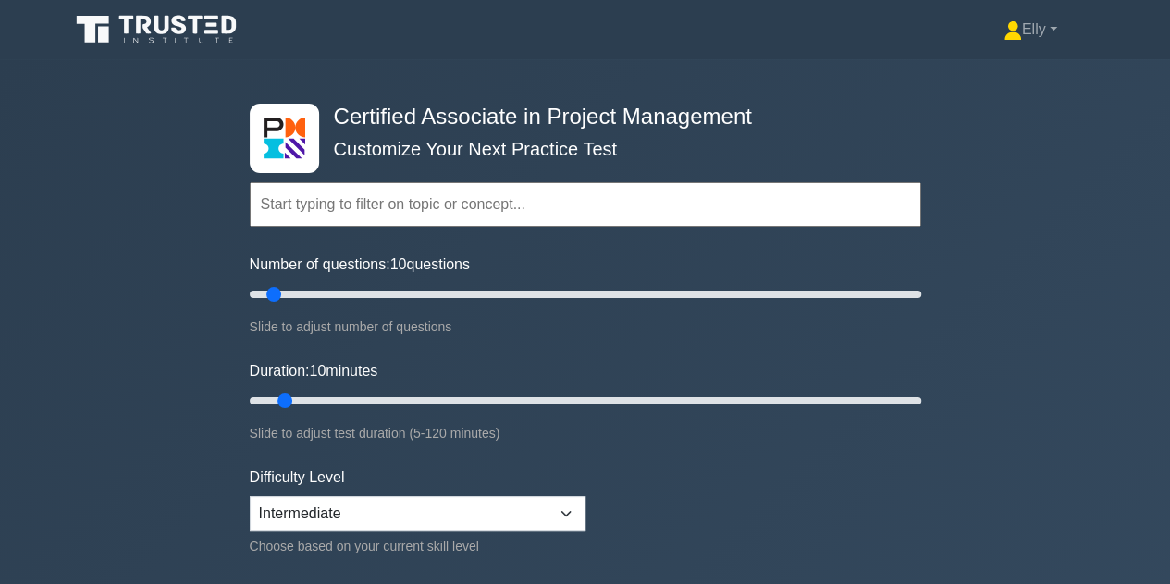
drag, startPoint x: 1180, startPoint y: 0, endPoint x: 92, endPoint y: 339, distance: 1140.3
click at [92, 339] on div "Certified Associate in Project Management Customize Your Next Practice Test Top…" at bounding box center [585, 400] width 1170 height 683
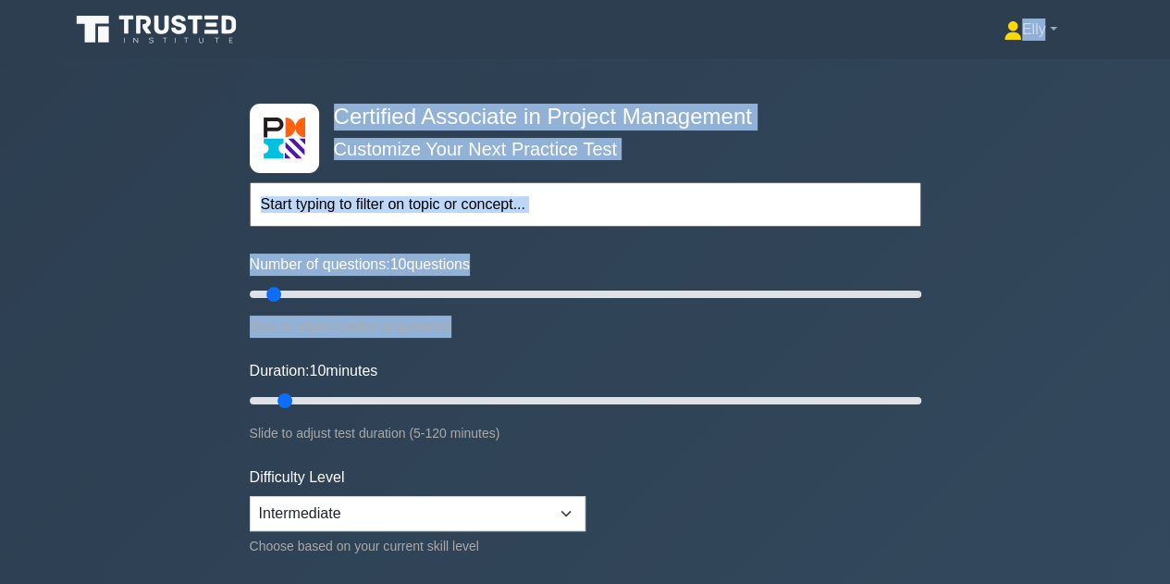
drag, startPoint x: 92, startPoint y: 339, endPoint x: 183, endPoint y: -99, distance: 447.1
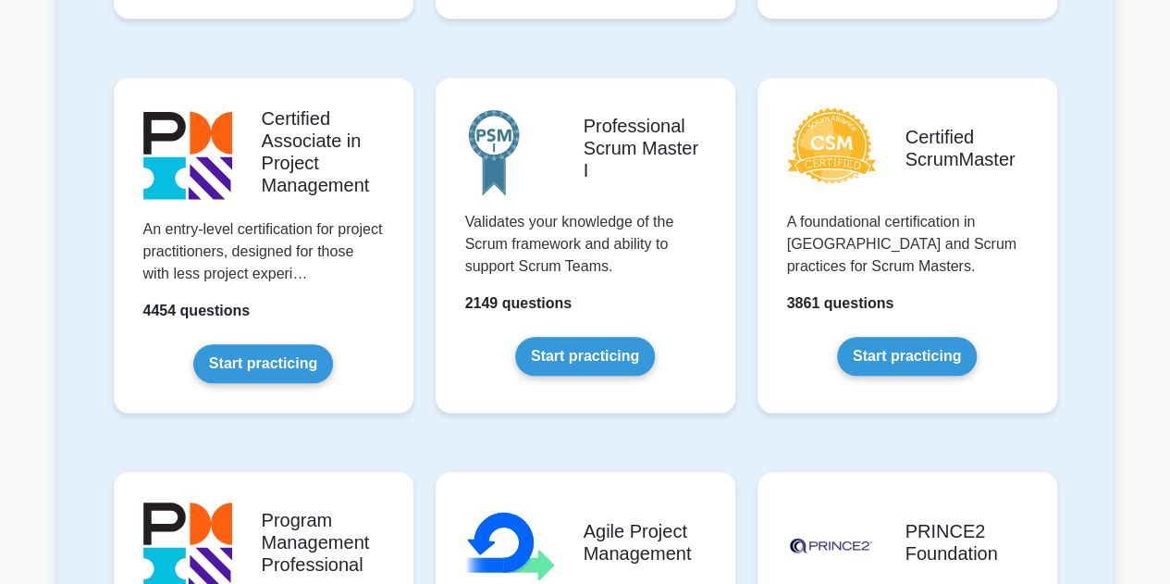
scroll to position [786, 0]
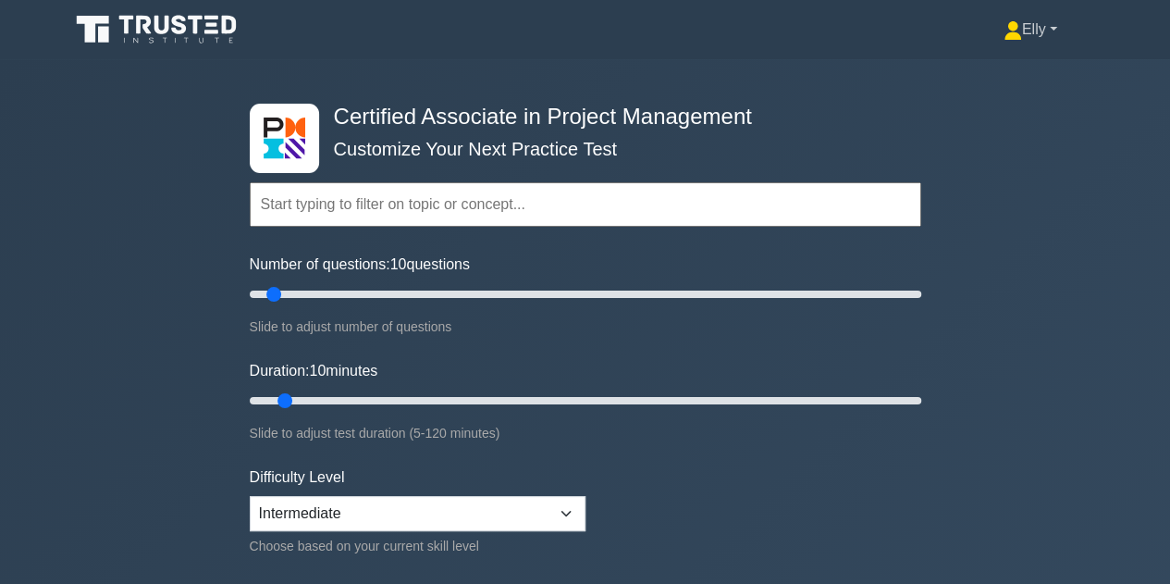
click at [1047, 31] on link "Elly" at bounding box center [1030, 29] width 142 height 37
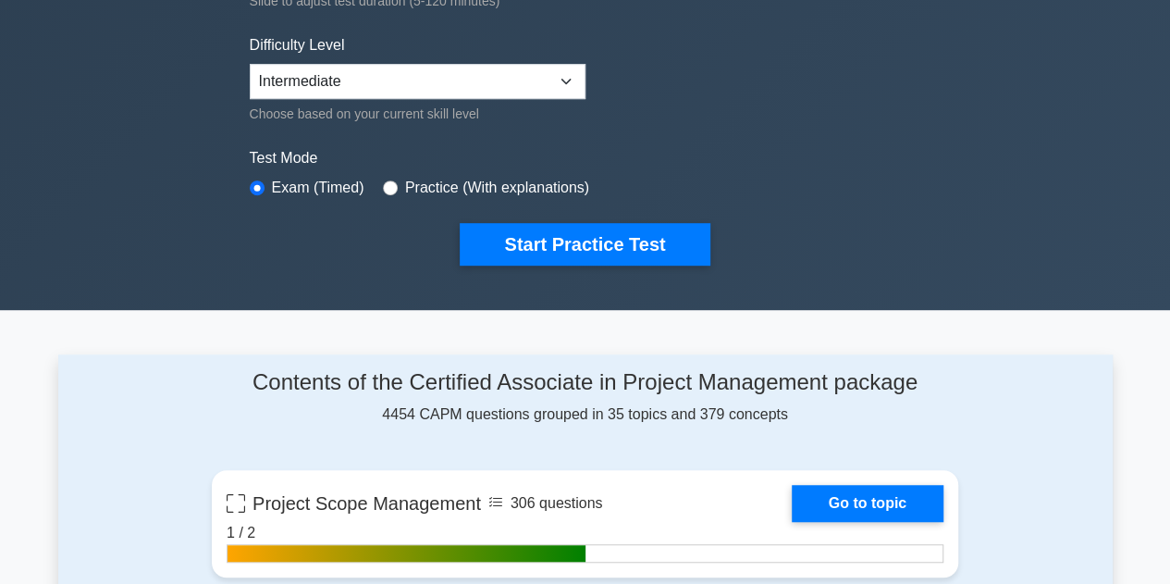
scroll to position [441, 0]
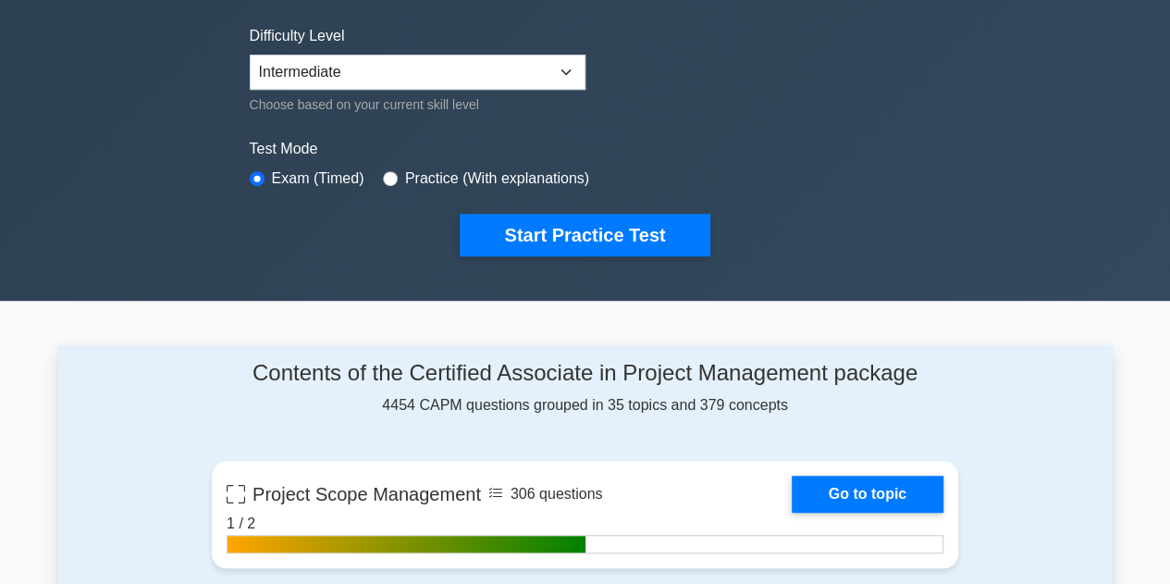
drag, startPoint x: 561, startPoint y: 232, endPoint x: 986, endPoint y: 119, distance: 440.3
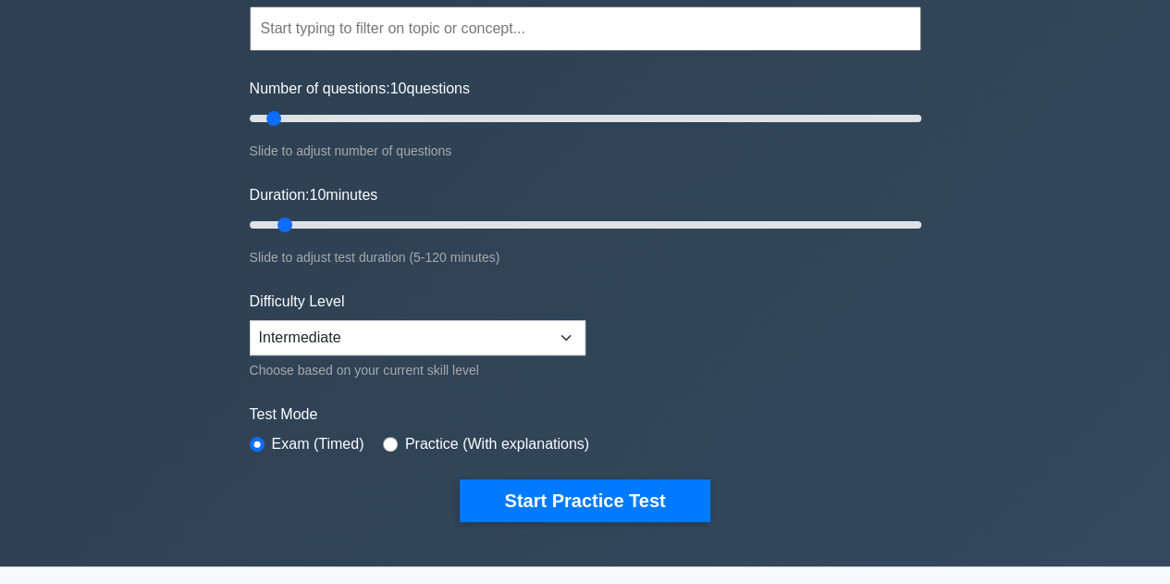
scroll to position [181, 0]
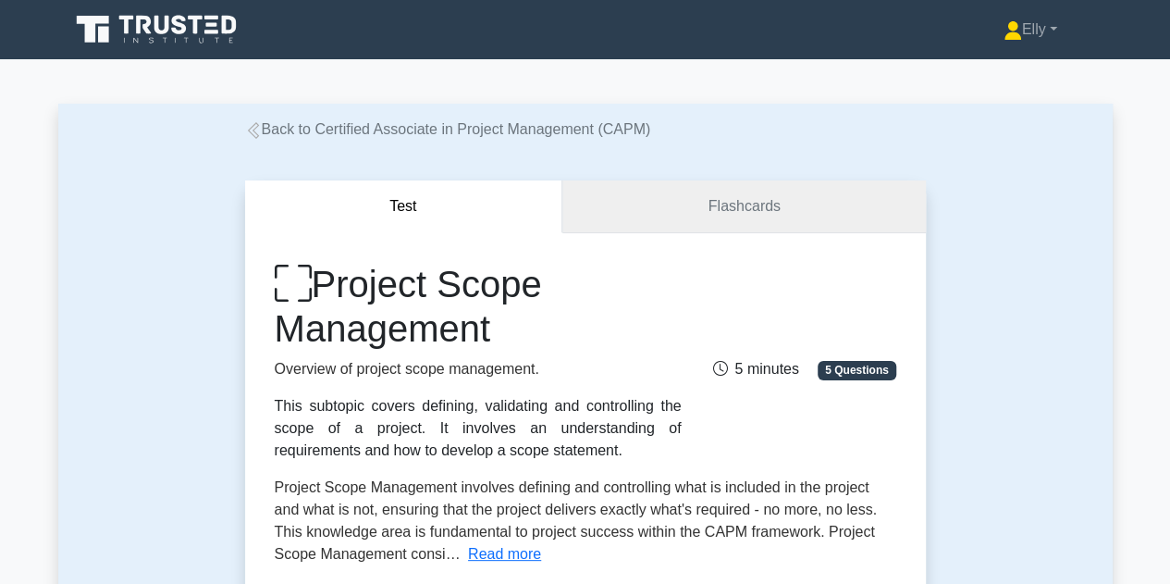
click at [709, 204] on link "Flashcards" at bounding box center [743, 206] width 363 height 53
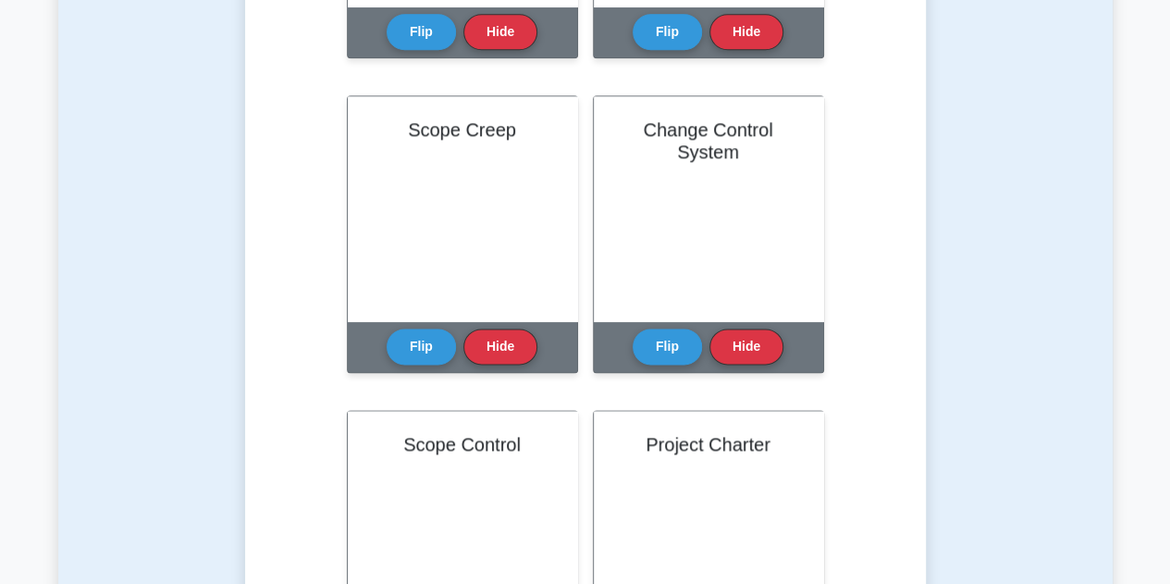
scroll to position [1014, 0]
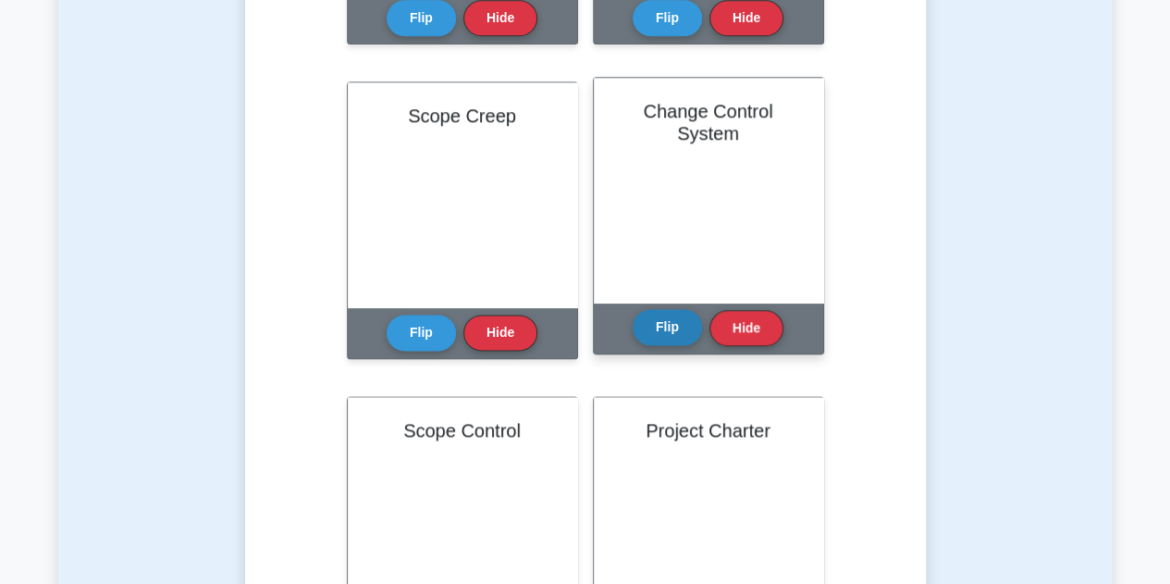
click at [672, 338] on button "Flip" at bounding box center [667, 327] width 69 height 36
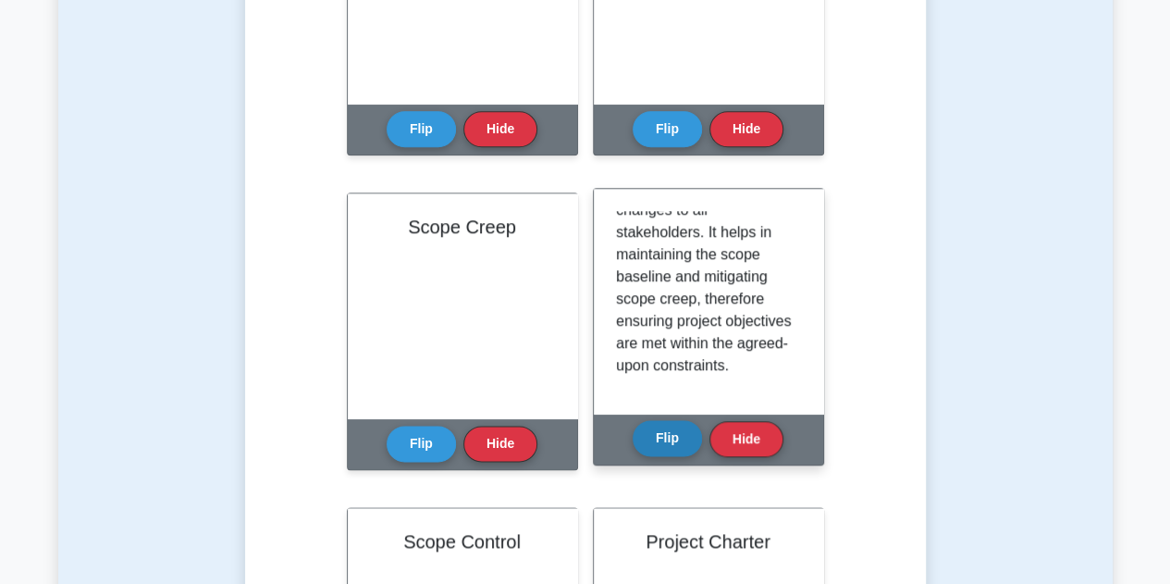
scroll to position [0, 0]
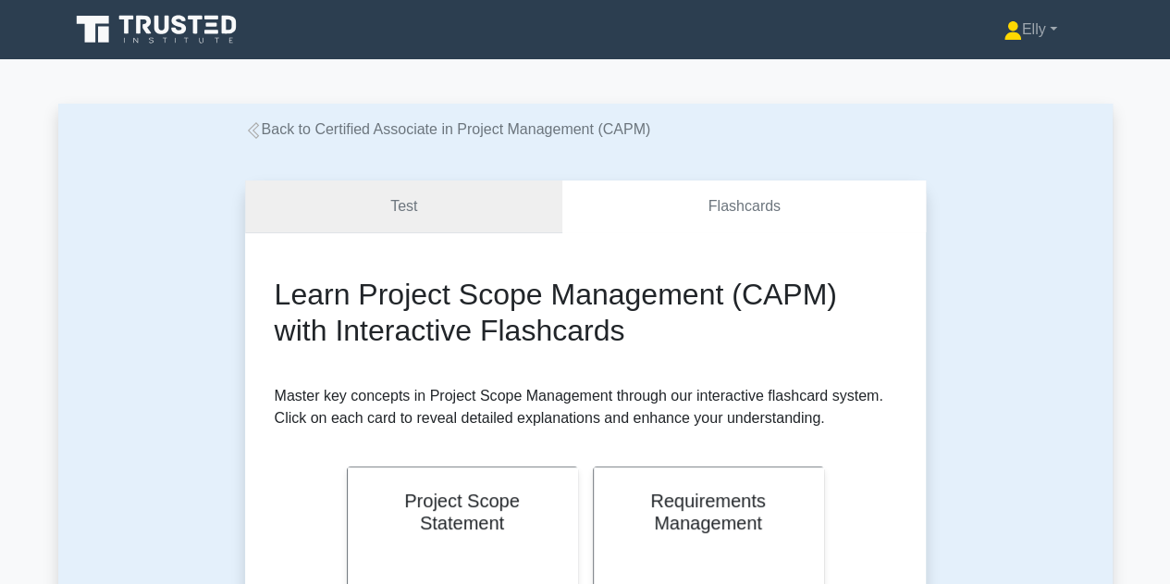
click at [463, 215] on link "Test" at bounding box center [404, 206] width 318 height 53
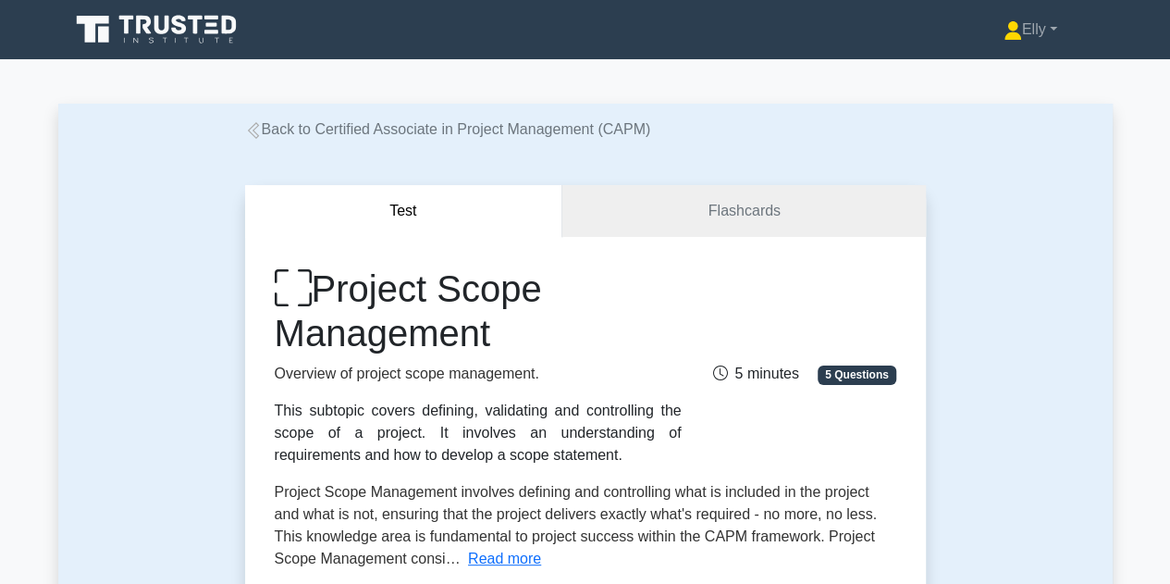
click at [436, 121] on link "Back to Certified Associate in Project Management (CAPM)" at bounding box center [448, 129] width 406 height 16
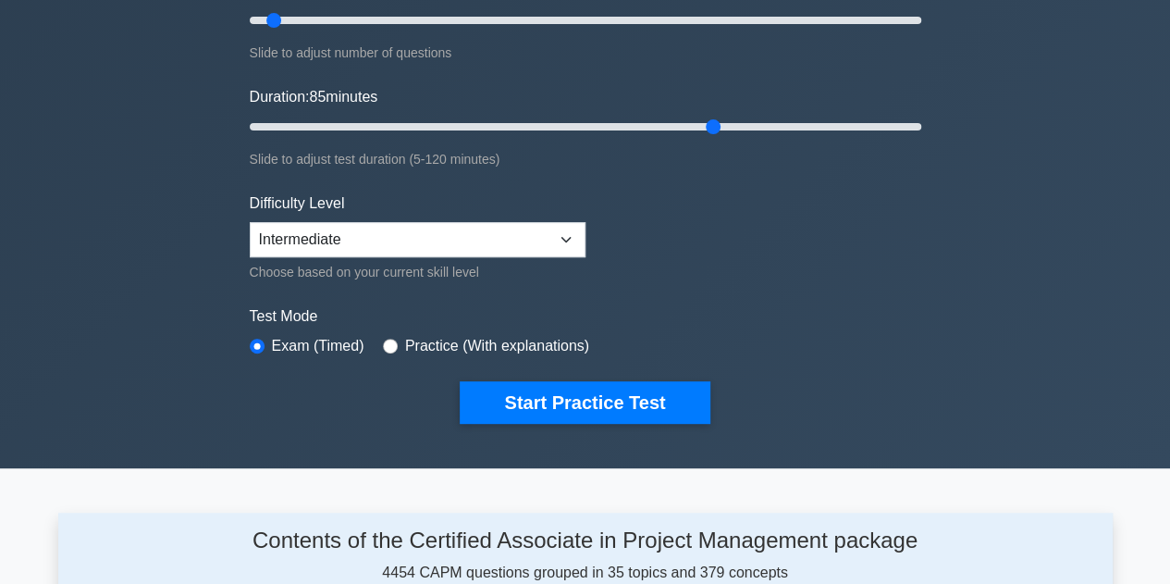
type input "85"
